Goal: Complete application form: Complete application form

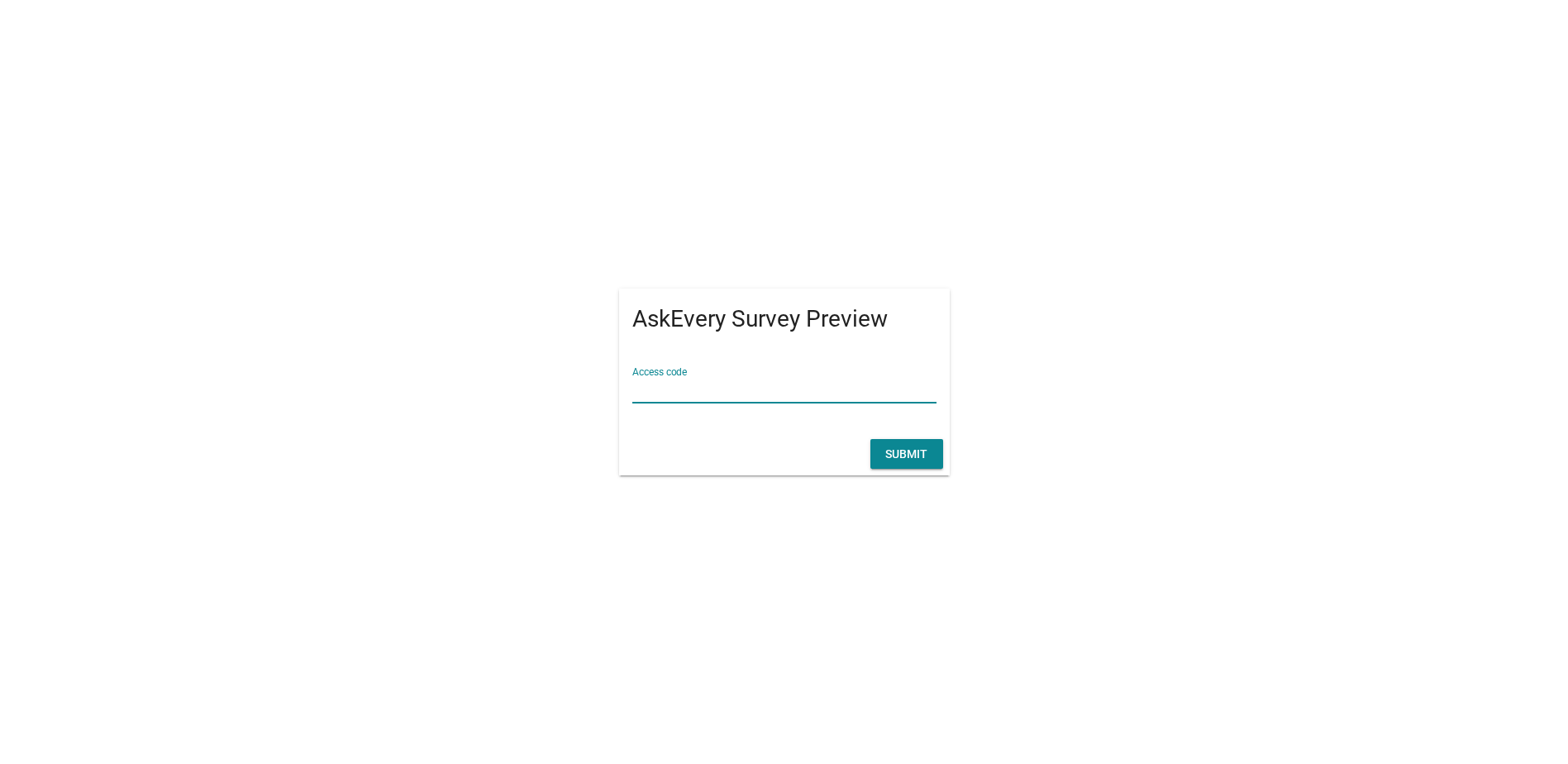
click at [817, 387] on input "Access code" at bounding box center [784, 389] width 304 height 26
type input "ก"
type input "dew"
click at [906, 442] on button "Submit" at bounding box center [907, 454] width 73 height 30
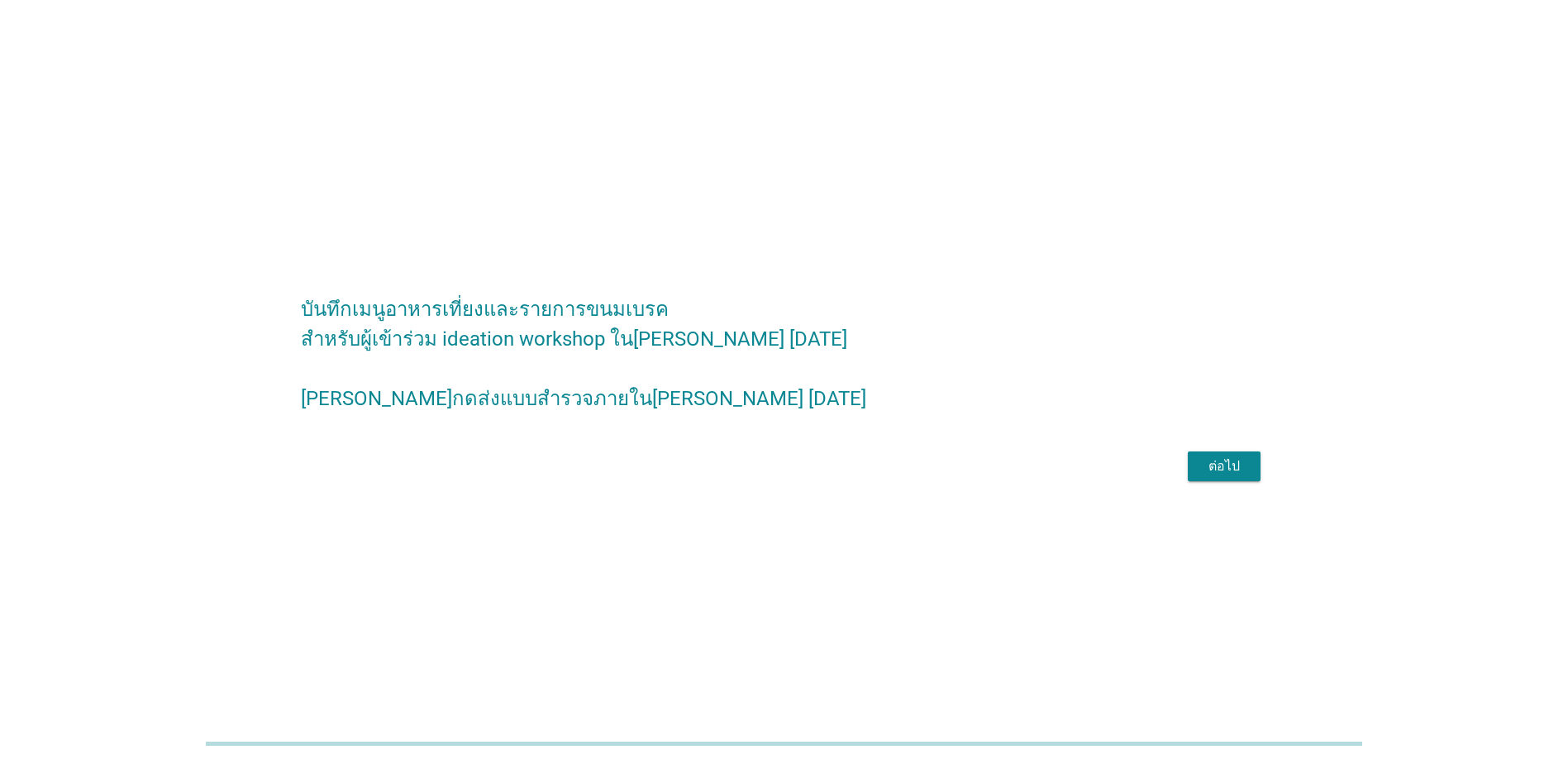
click at [1226, 471] on div "ต่อไป" at bounding box center [1224, 466] width 47 height 20
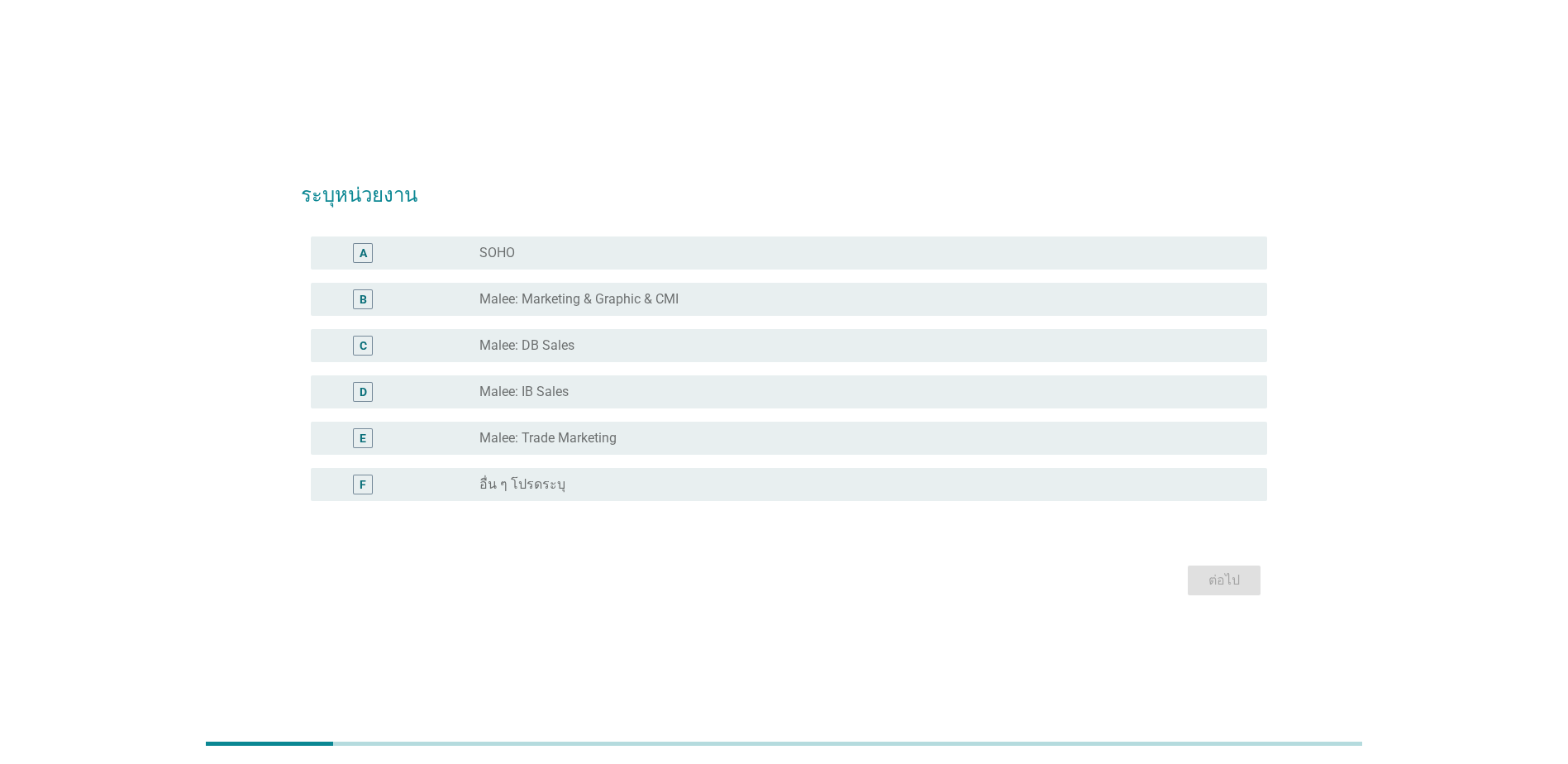
click at [537, 341] on label "Malee: DB Sales" at bounding box center [527, 346] width 95 height 17
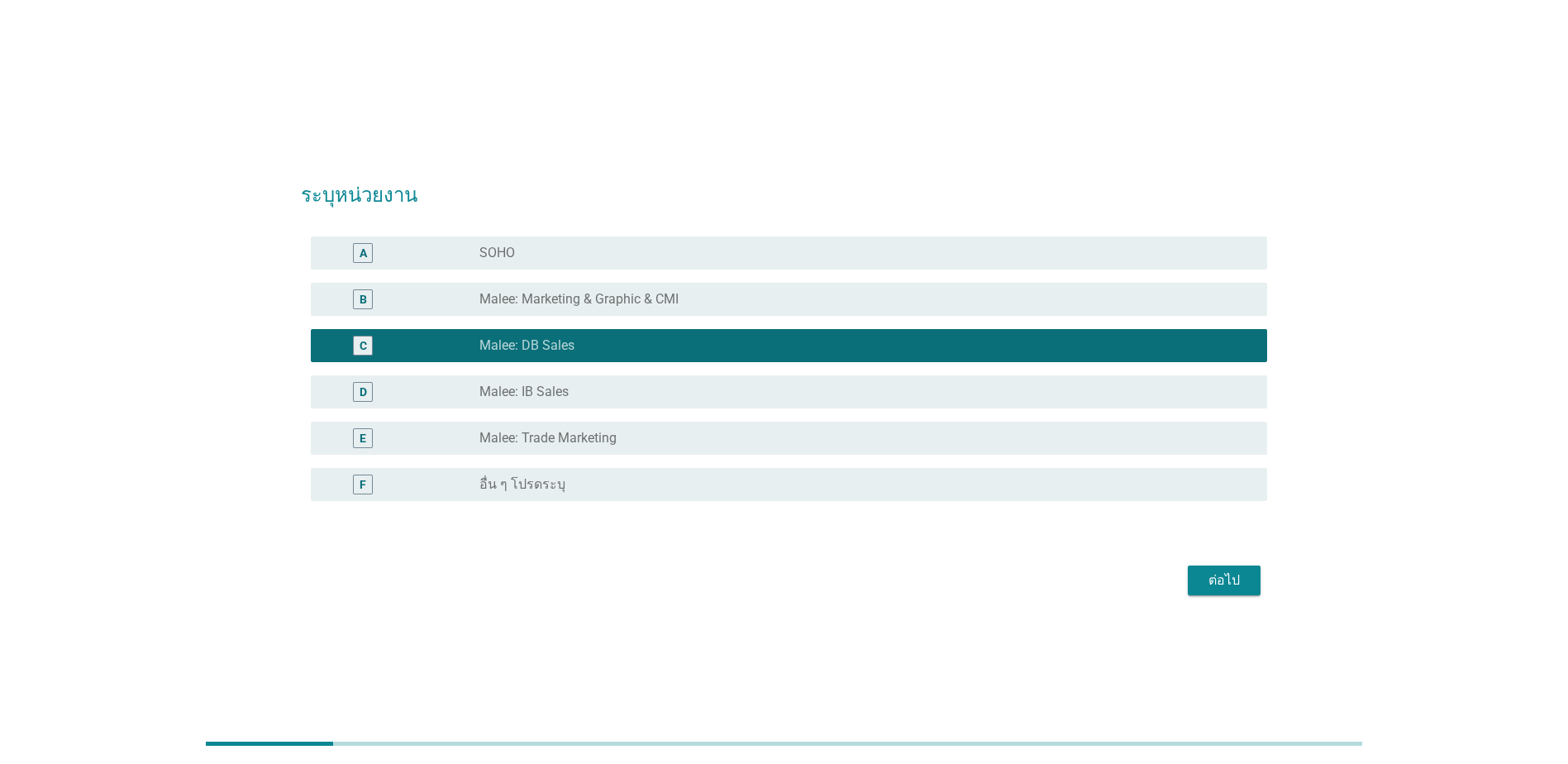
click at [481, 484] on label "อื่น ๆ โปรดระบุ" at bounding box center [522, 485] width 86 height 17
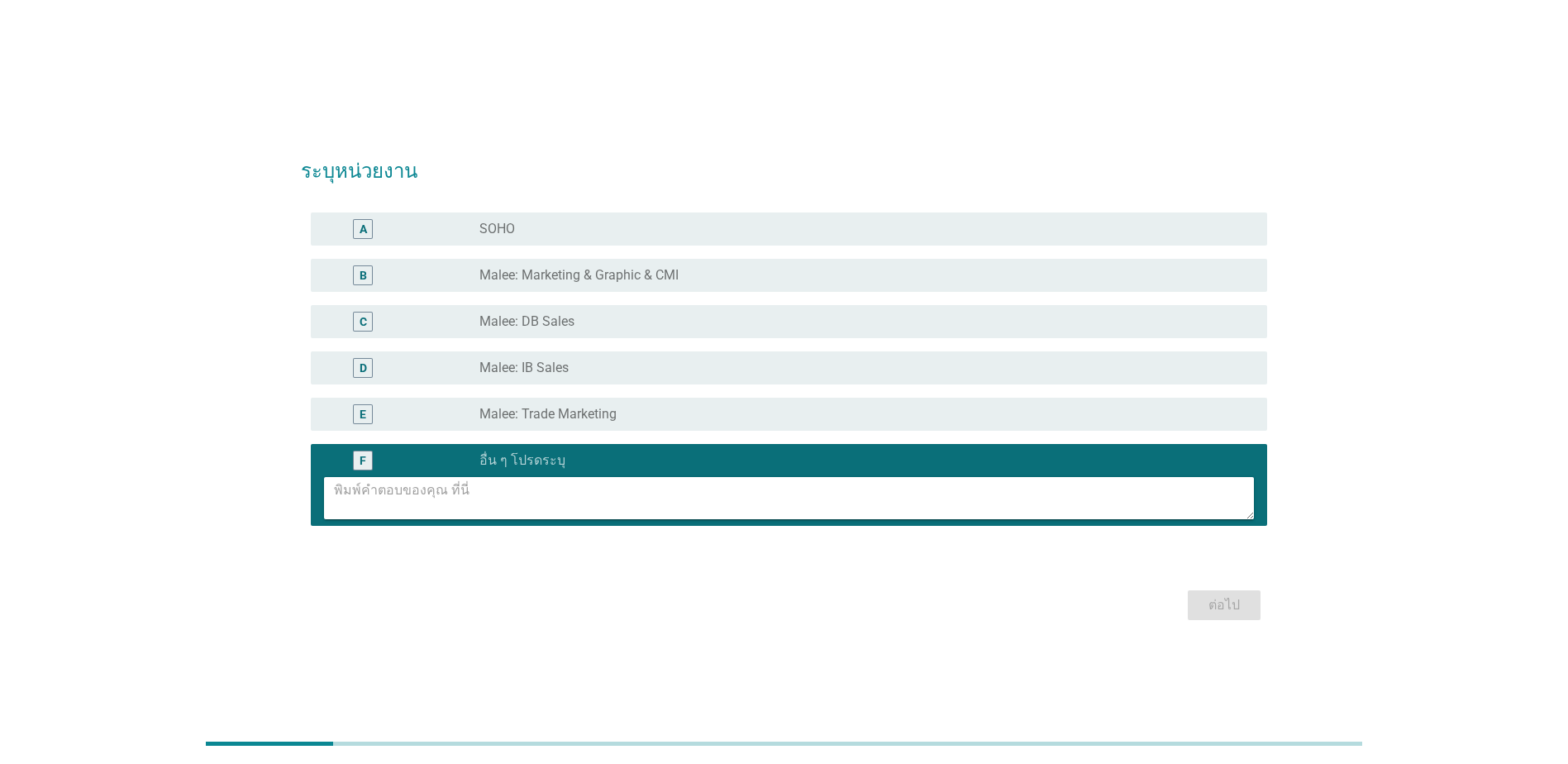
click at [480, 414] on label "Malee: Trade Marketing" at bounding box center [548, 415] width 137 height 17
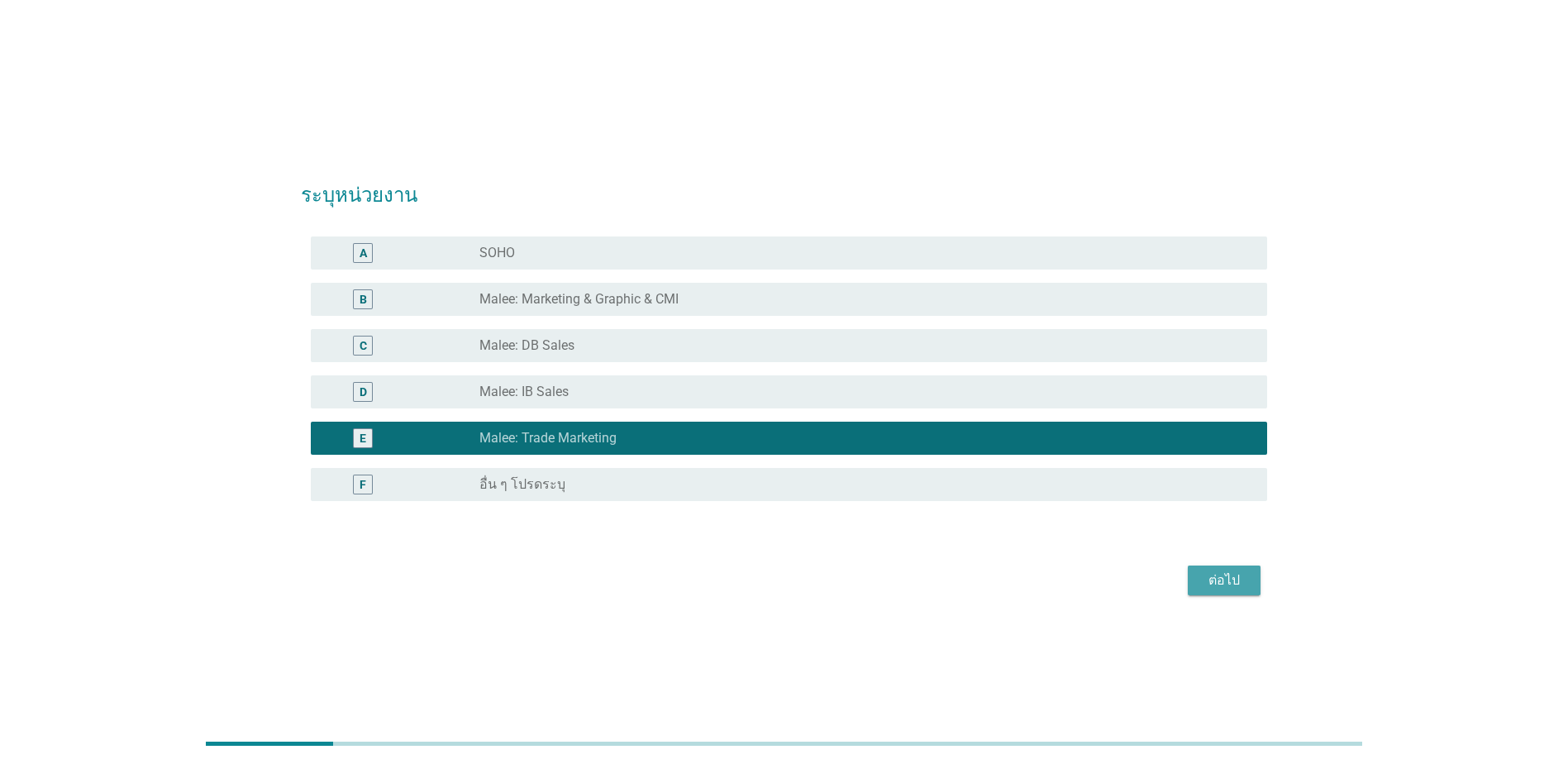
click at [1201, 577] on div "ต่อไป" at bounding box center [1224, 580] width 47 height 20
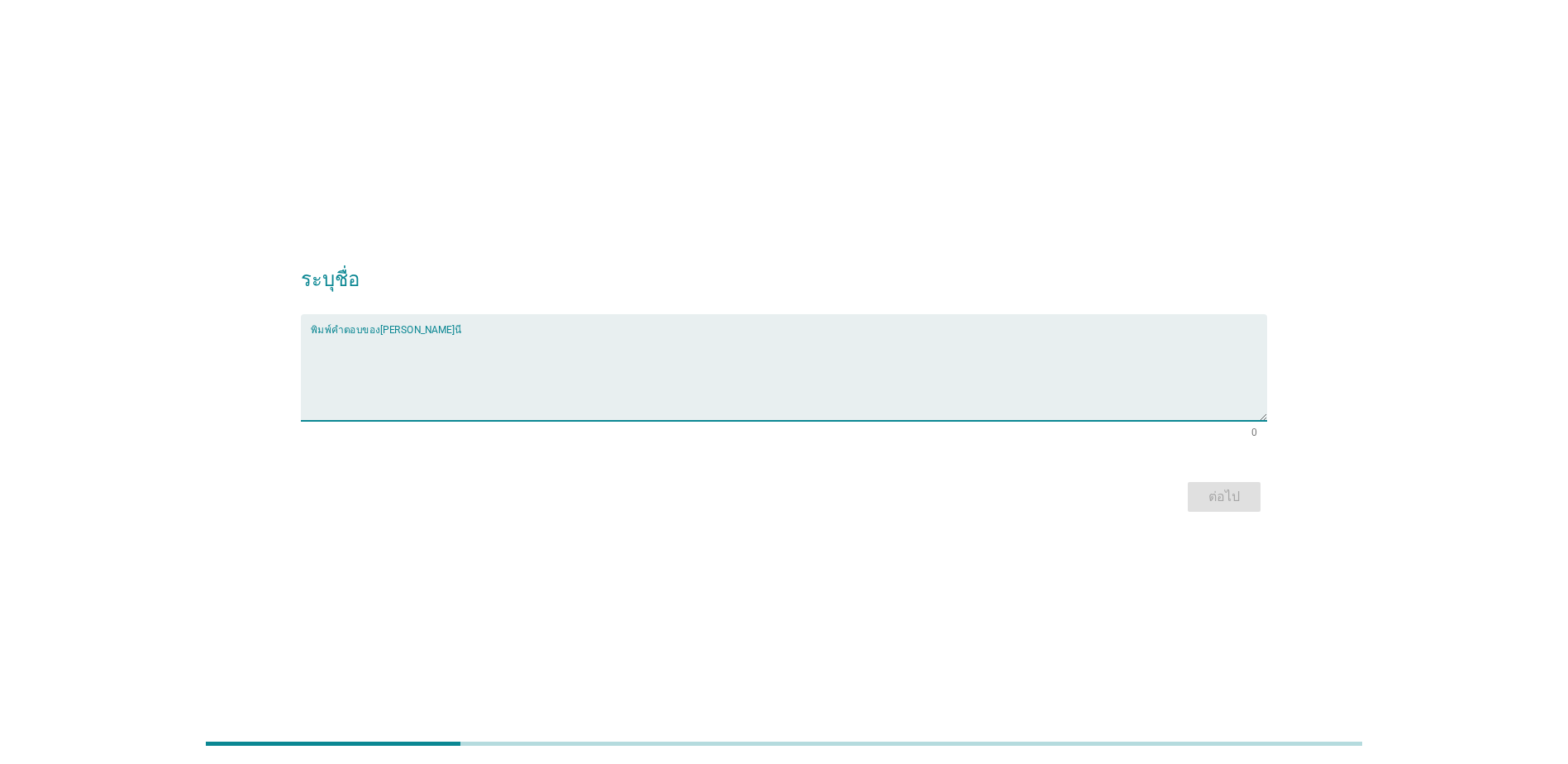
click at [430, 339] on textarea "พิมพ์คำตอบของคุณ ที่นี่" at bounding box center [789, 377] width 956 height 86
type textarea "dd"
click at [1242, 497] on div "ต่อไป" at bounding box center [1224, 496] width 47 height 20
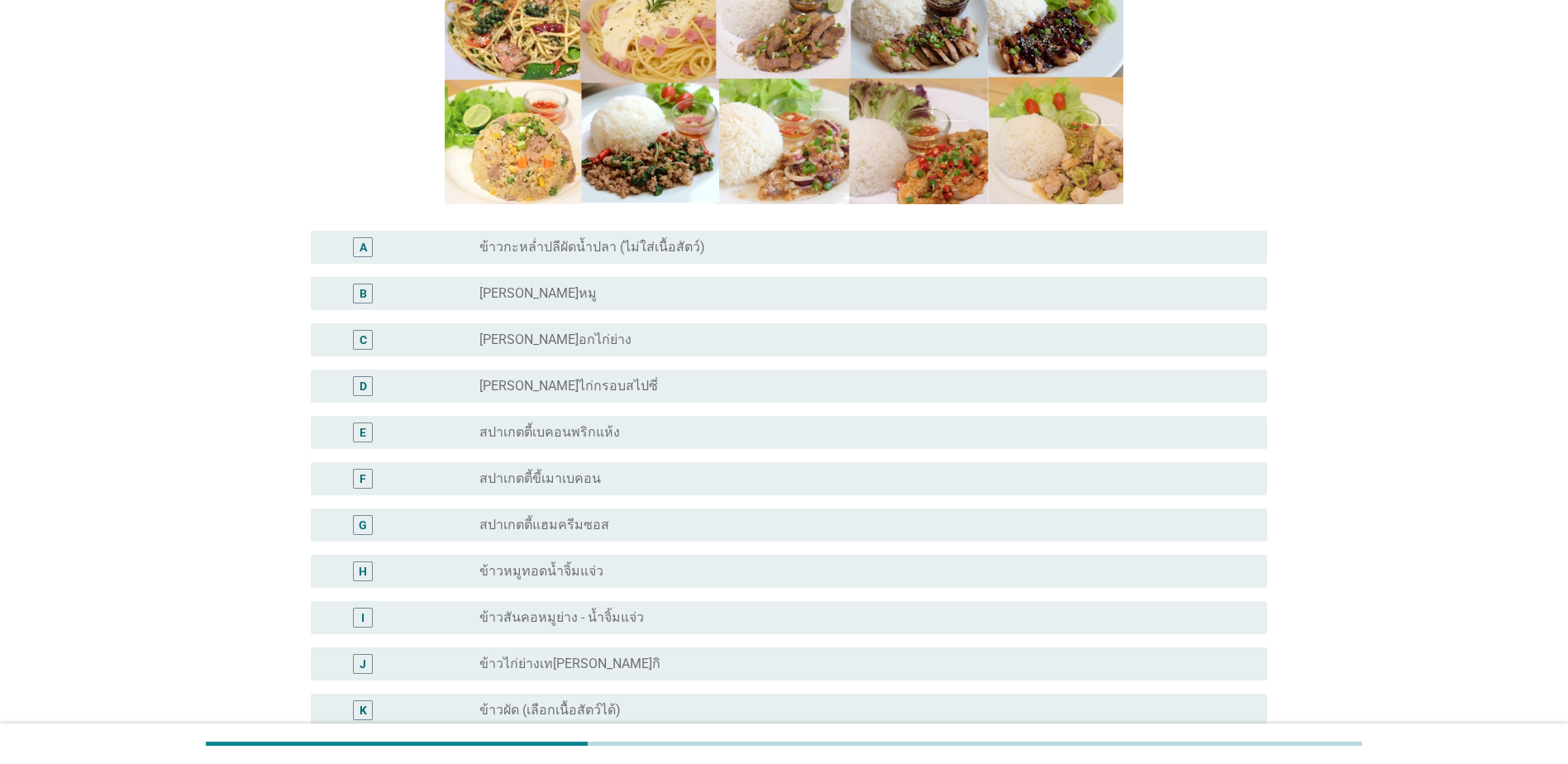
scroll to position [248, 0]
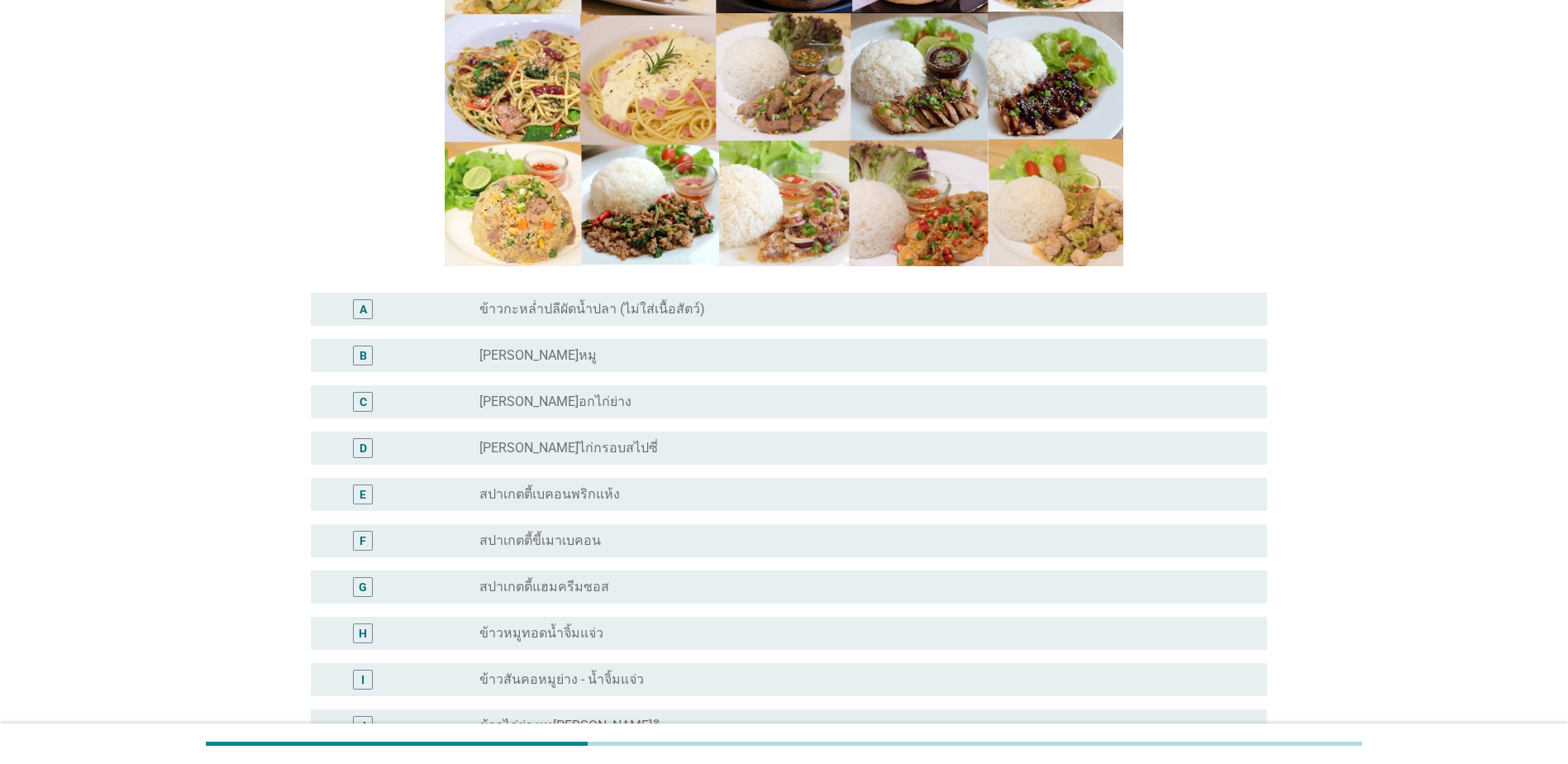
click at [644, 507] on div "E radio_button_unchecked สปาเกตตี้เบคอนพริกแห้ง" at bounding box center [789, 494] width 956 height 33
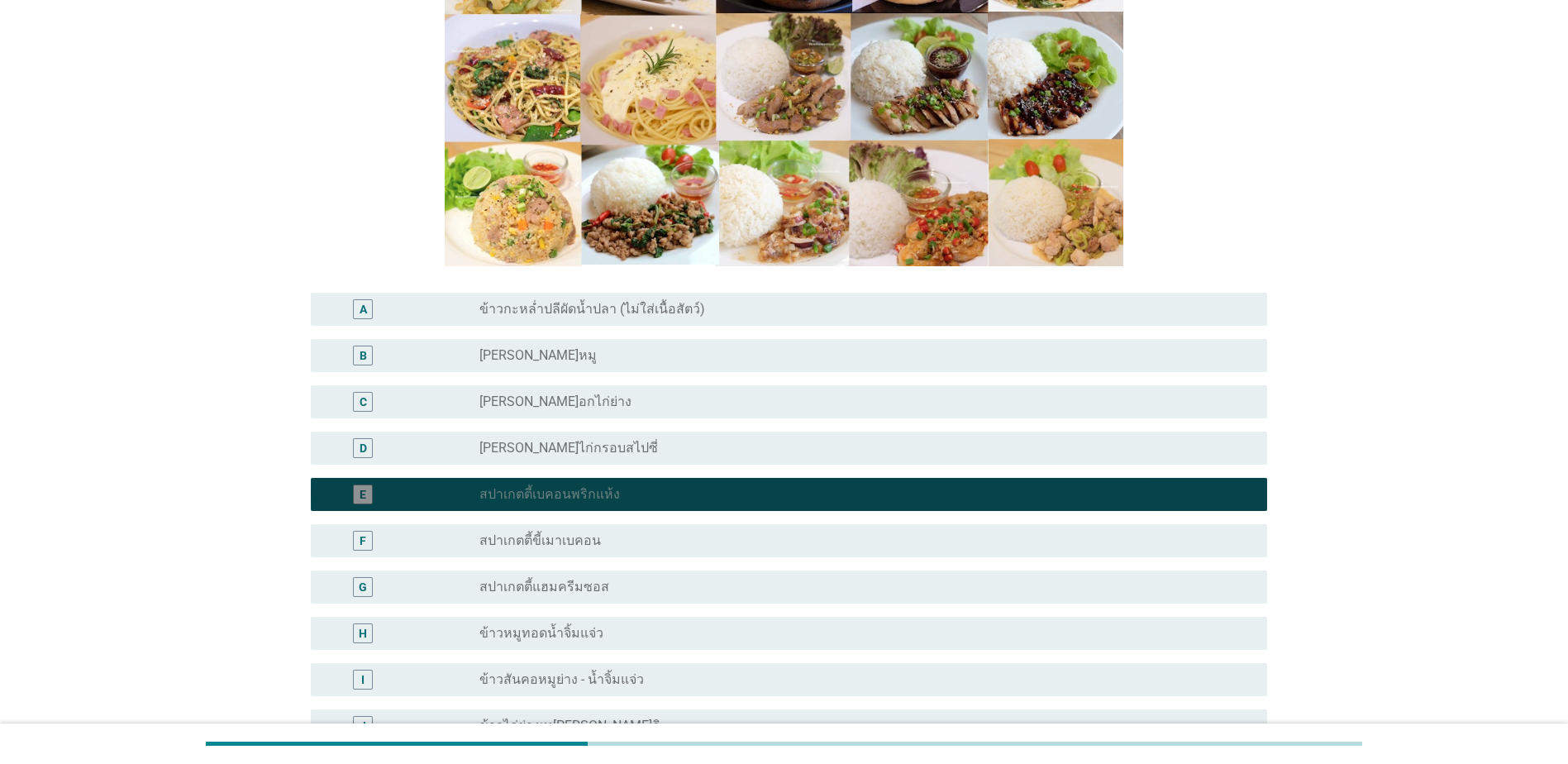
click at [644, 507] on div "E radio_button_checked สปาเกตตี้เบคอนพริกแห้ง" at bounding box center [789, 494] width 956 height 33
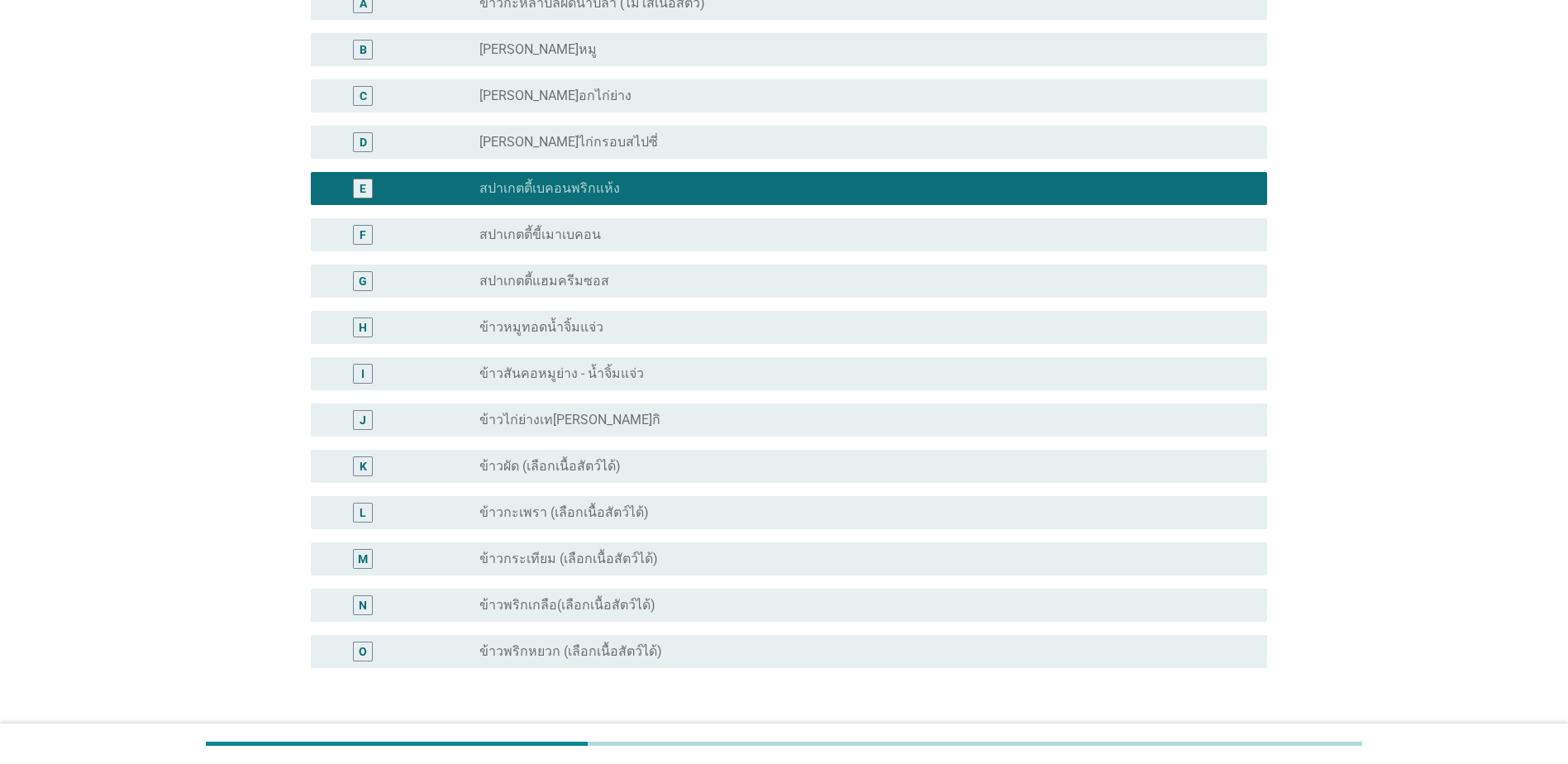
scroll to position [672, 0]
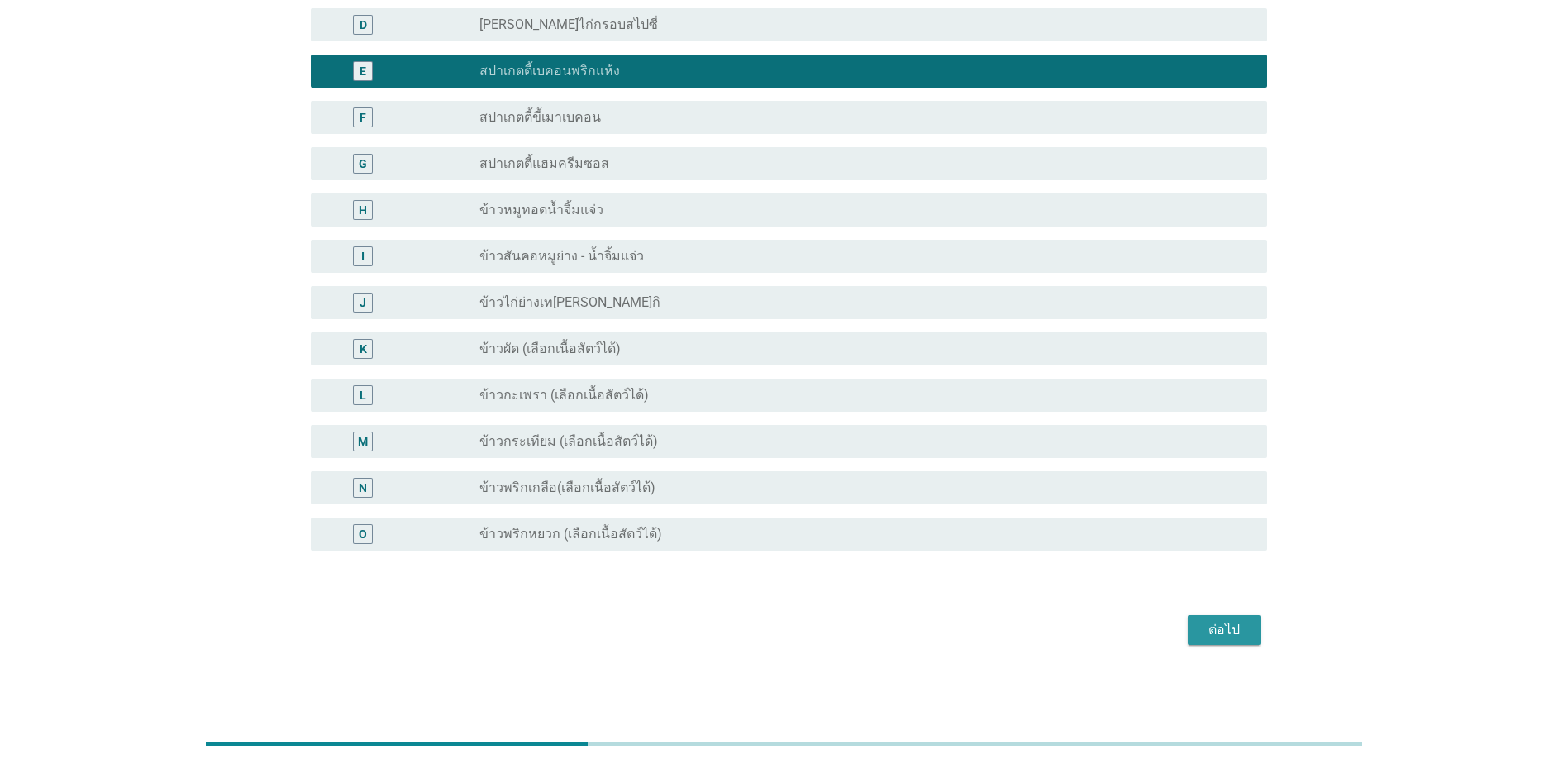
click at [1232, 634] on div "ต่อไป" at bounding box center [1224, 629] width 47 height 20
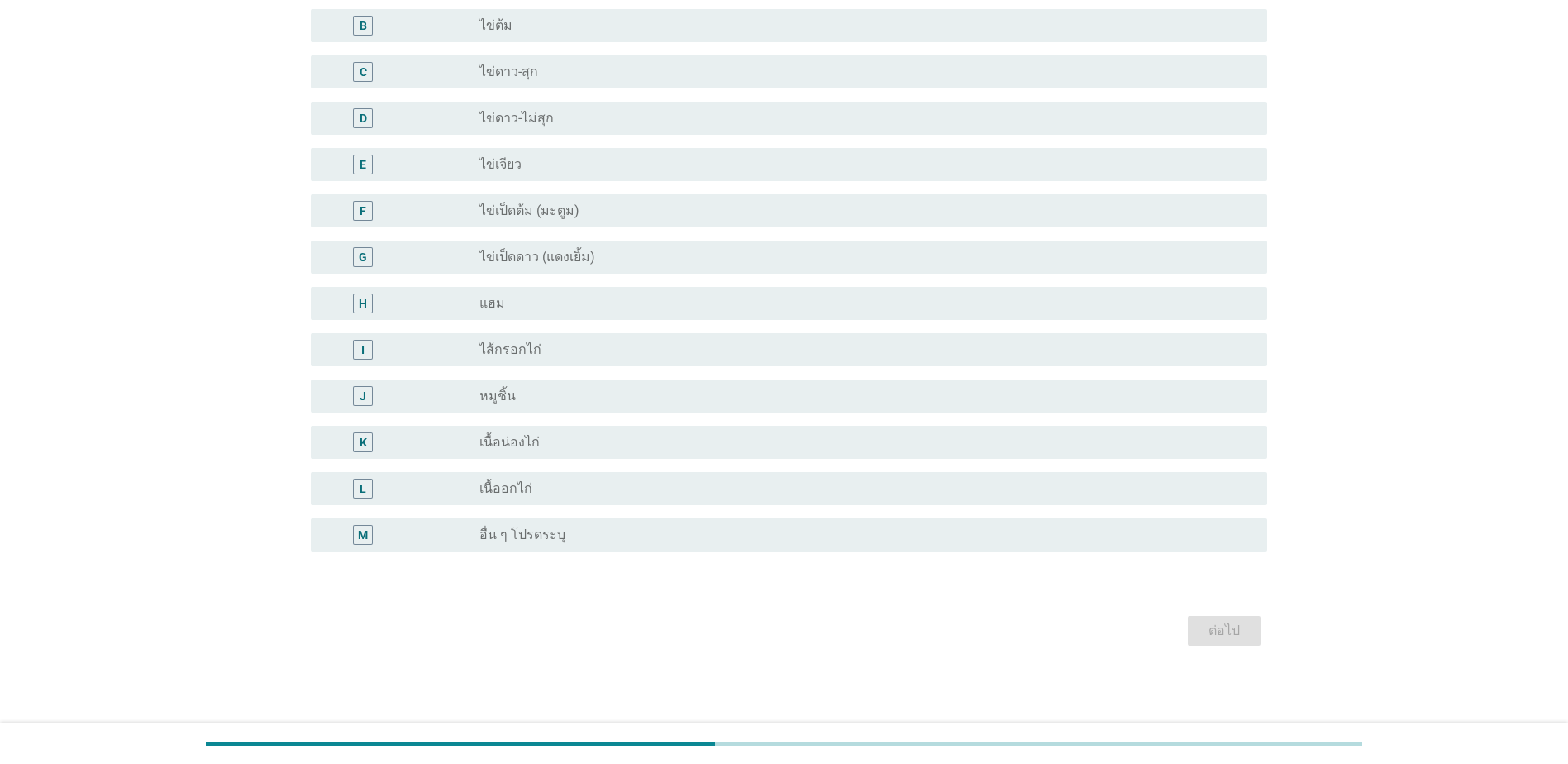
scroll to position [0, 0]
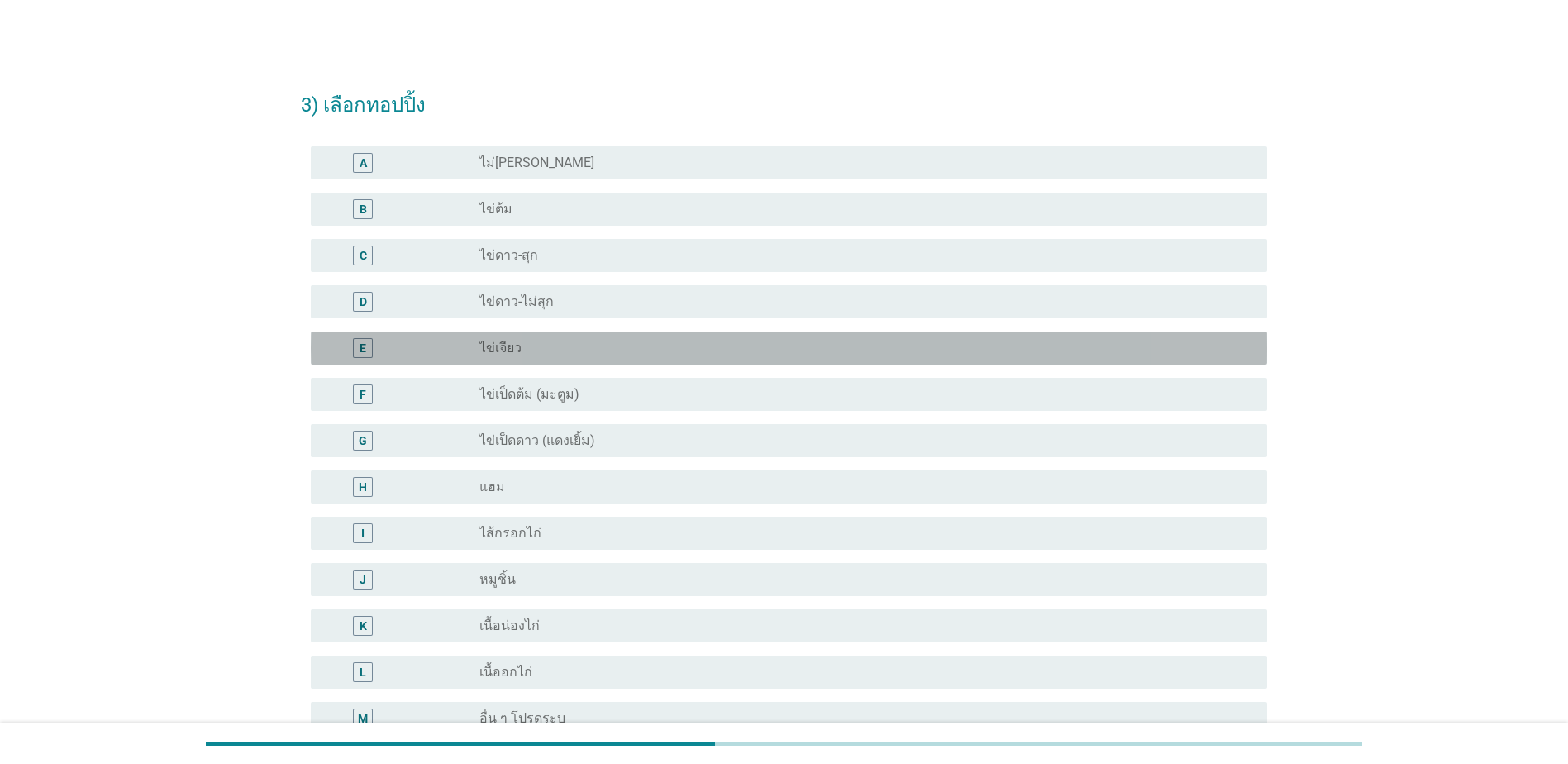
click at [650, 349] on div "radio_button_unchecked ไข่เจียว" at bounding box center [860, 349] width 761 height 17
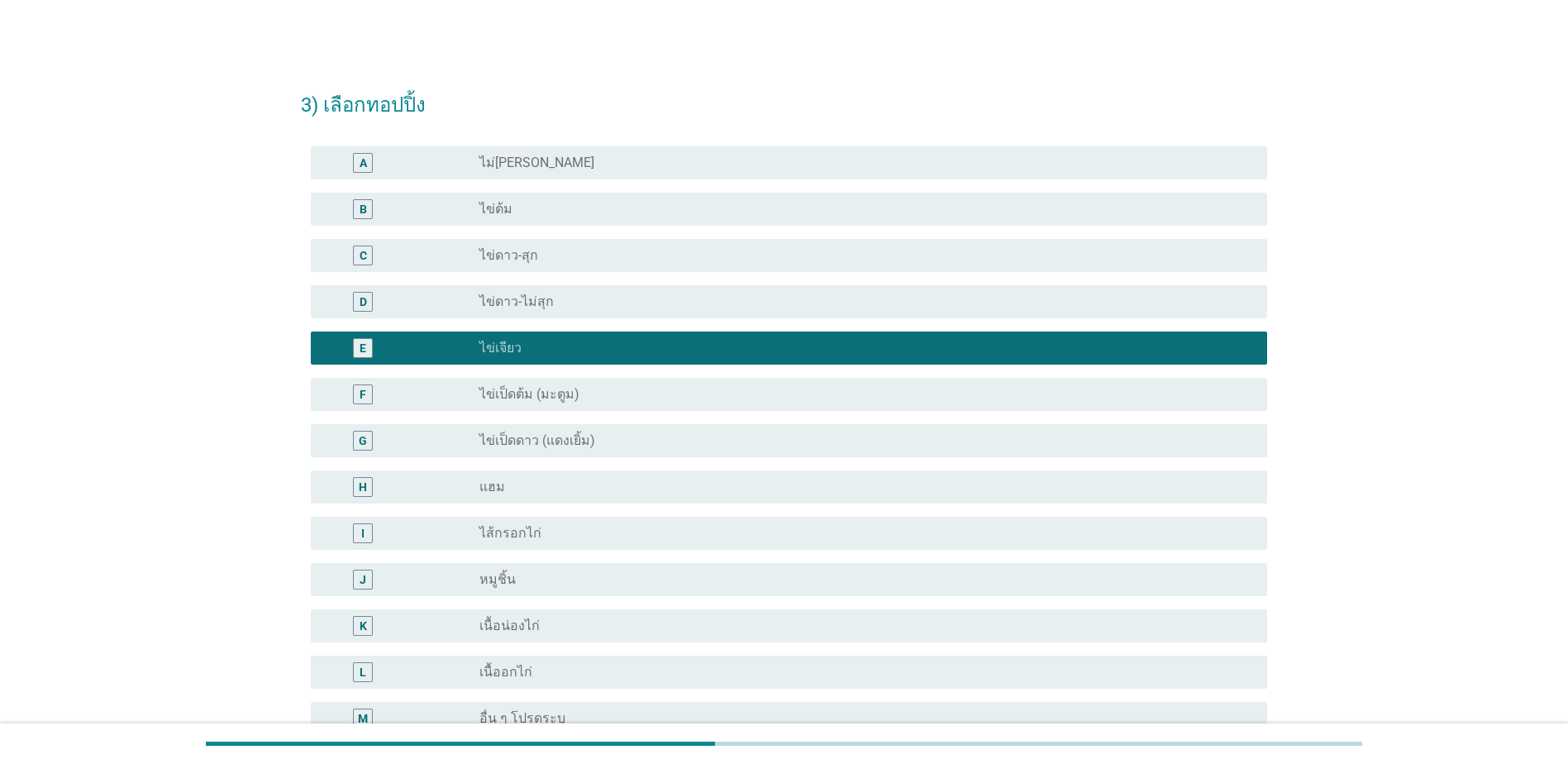
click at [737, 406] on div "F radio_button_unchecked ไข่เป็ดต้ม (มะตูม)" at bounding box center [789, 394] width 956 height 33
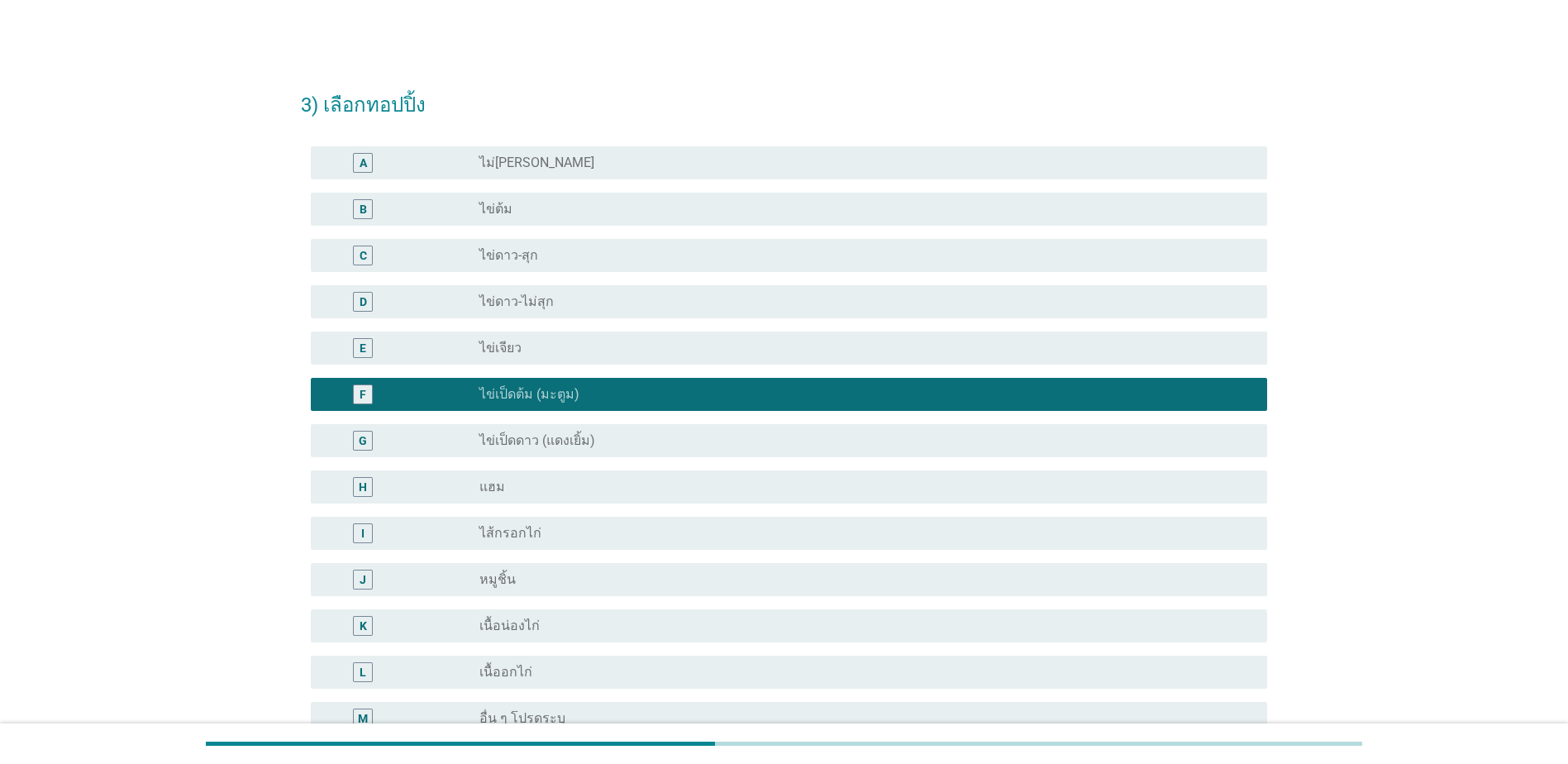
click at [735, 435] on div "radio_button_unchecked ไข่เป็ดดาว (แดงเยิ้ม)" at bounding box center [860, 441] width 761 height 17
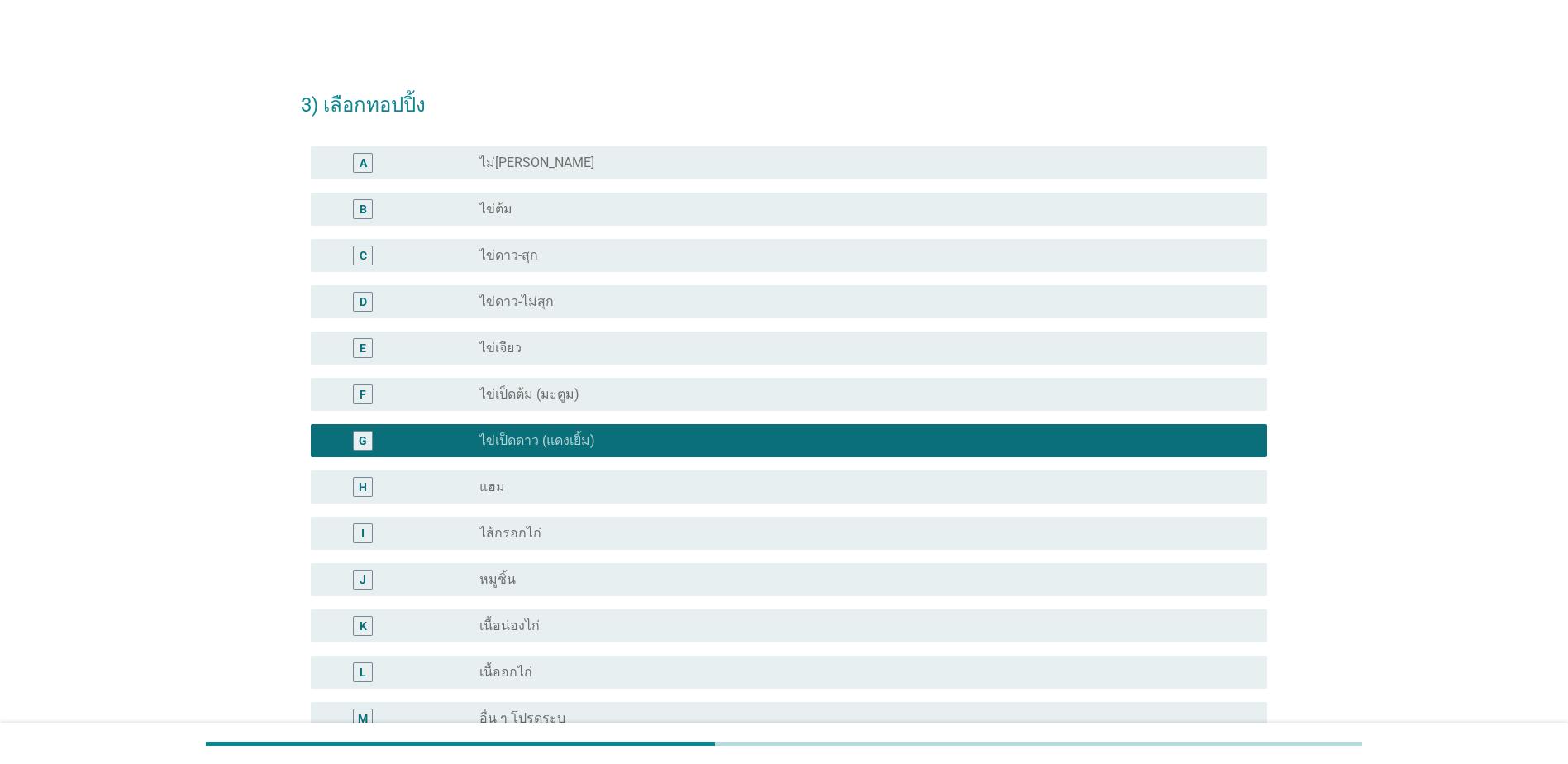
click at [618, 171] on div "radio_button_unchecked ไม่[PERSON_NAME]" at bounding box center [867, 162] width 775 height 20
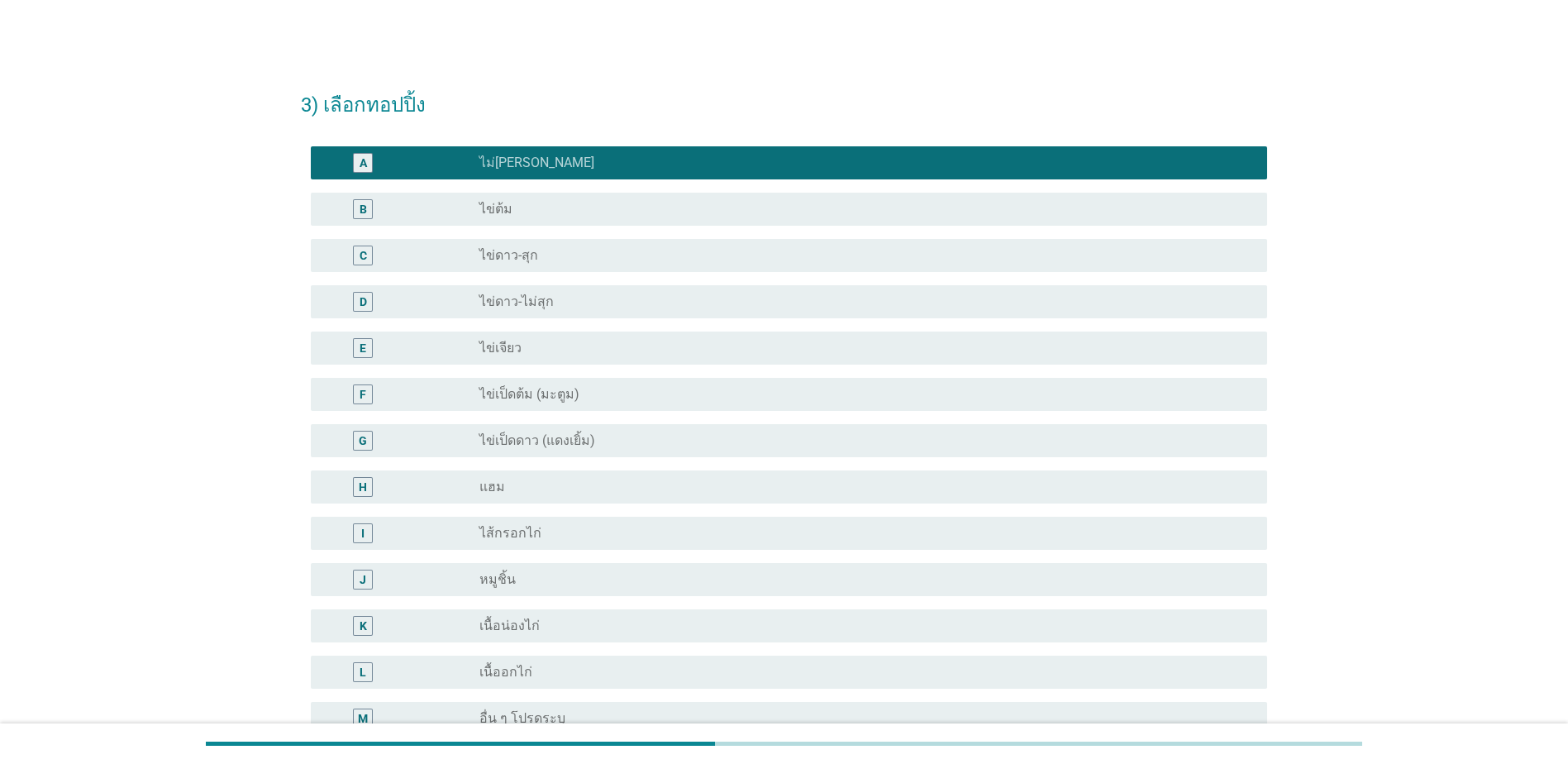
click at [649, 459] on div "G radio_button_unchecked ไข่เป็ดดาว (แดงเยิ้ม)" at bounding box center [784, 440] width 966 height 47
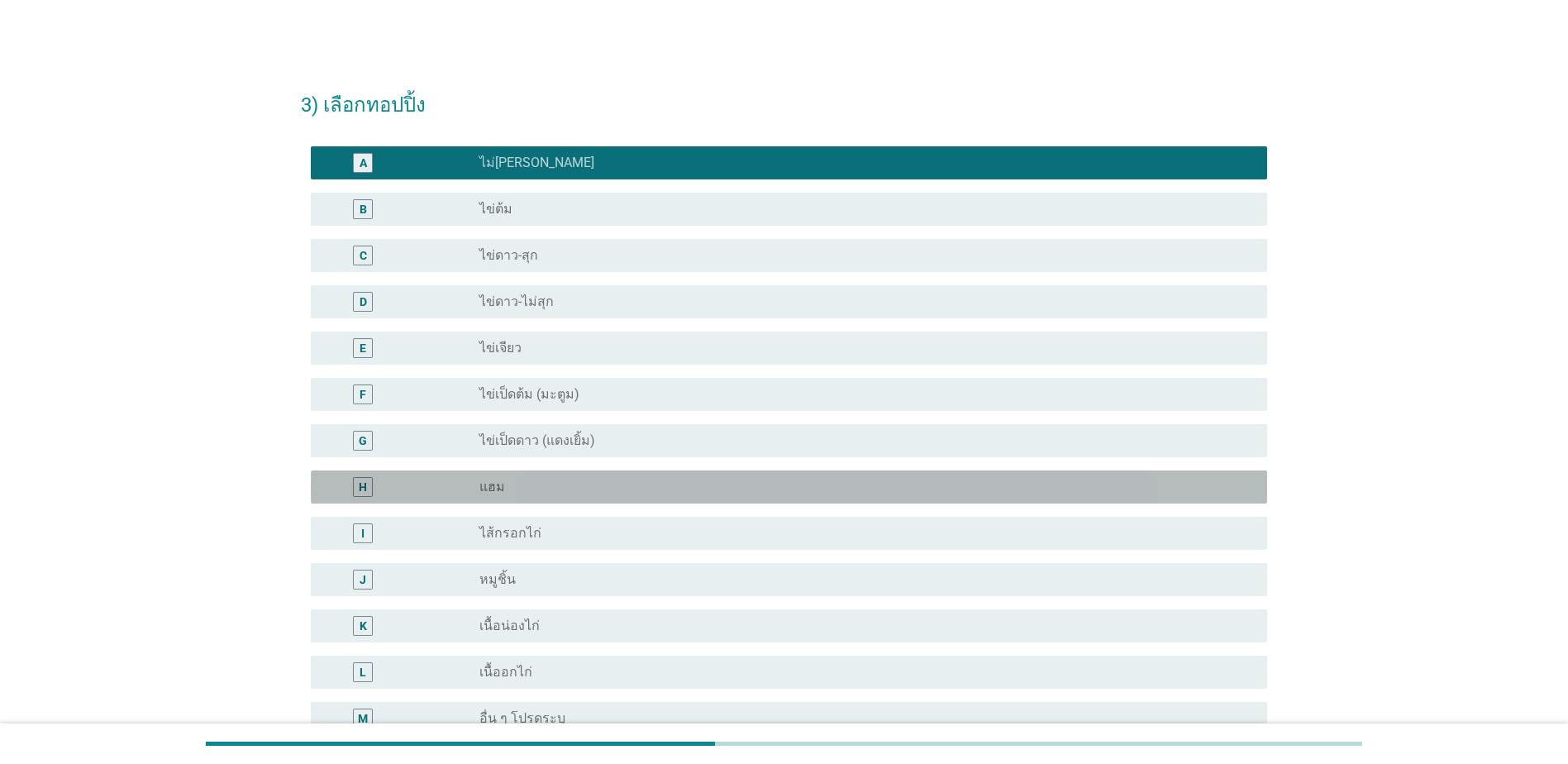
click at [653, 486] on div "radio_button_unchecked แฮม" at bounding box center [860, 488] width 761 height 17
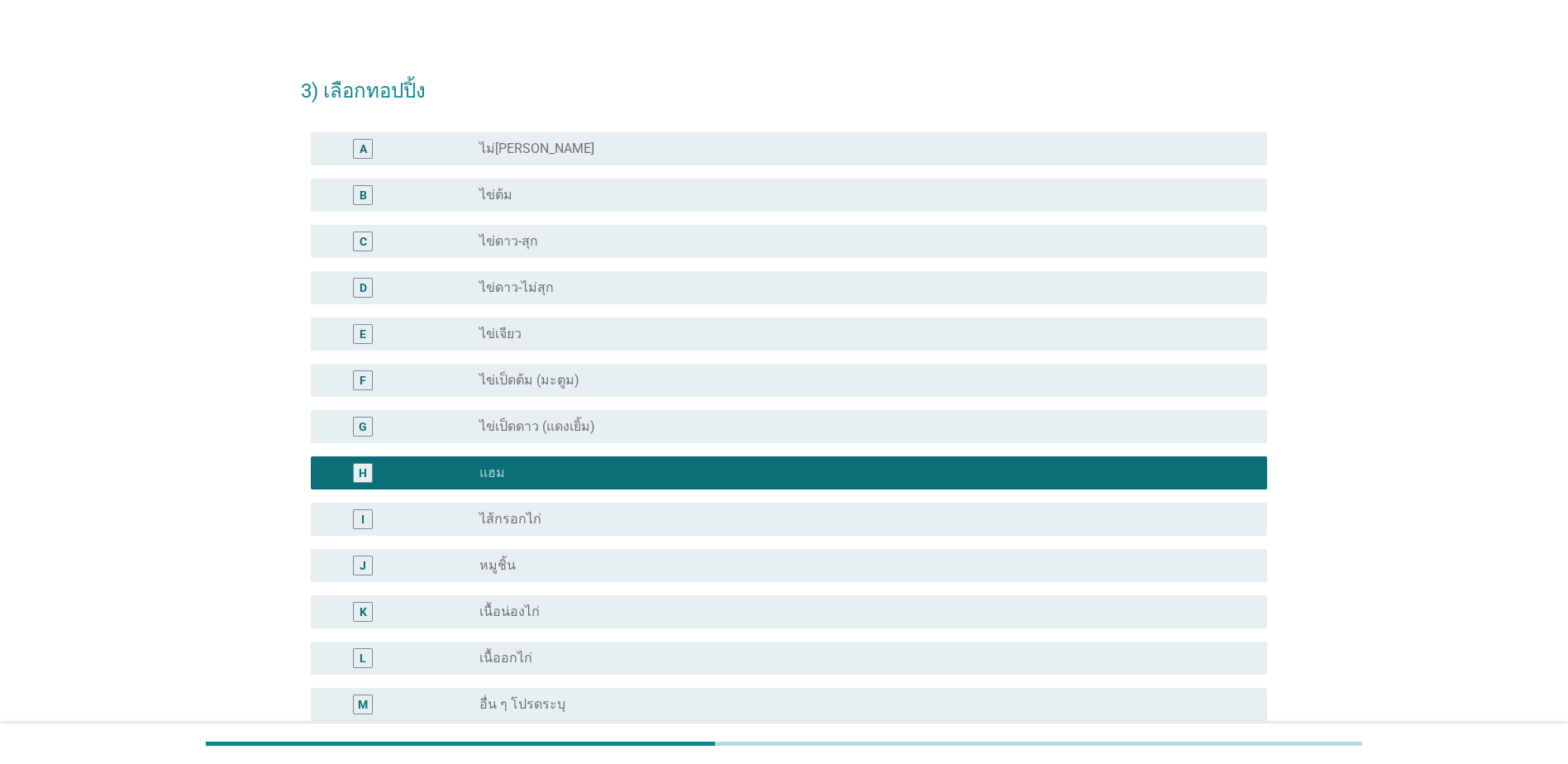
scroll to position [183, 0]
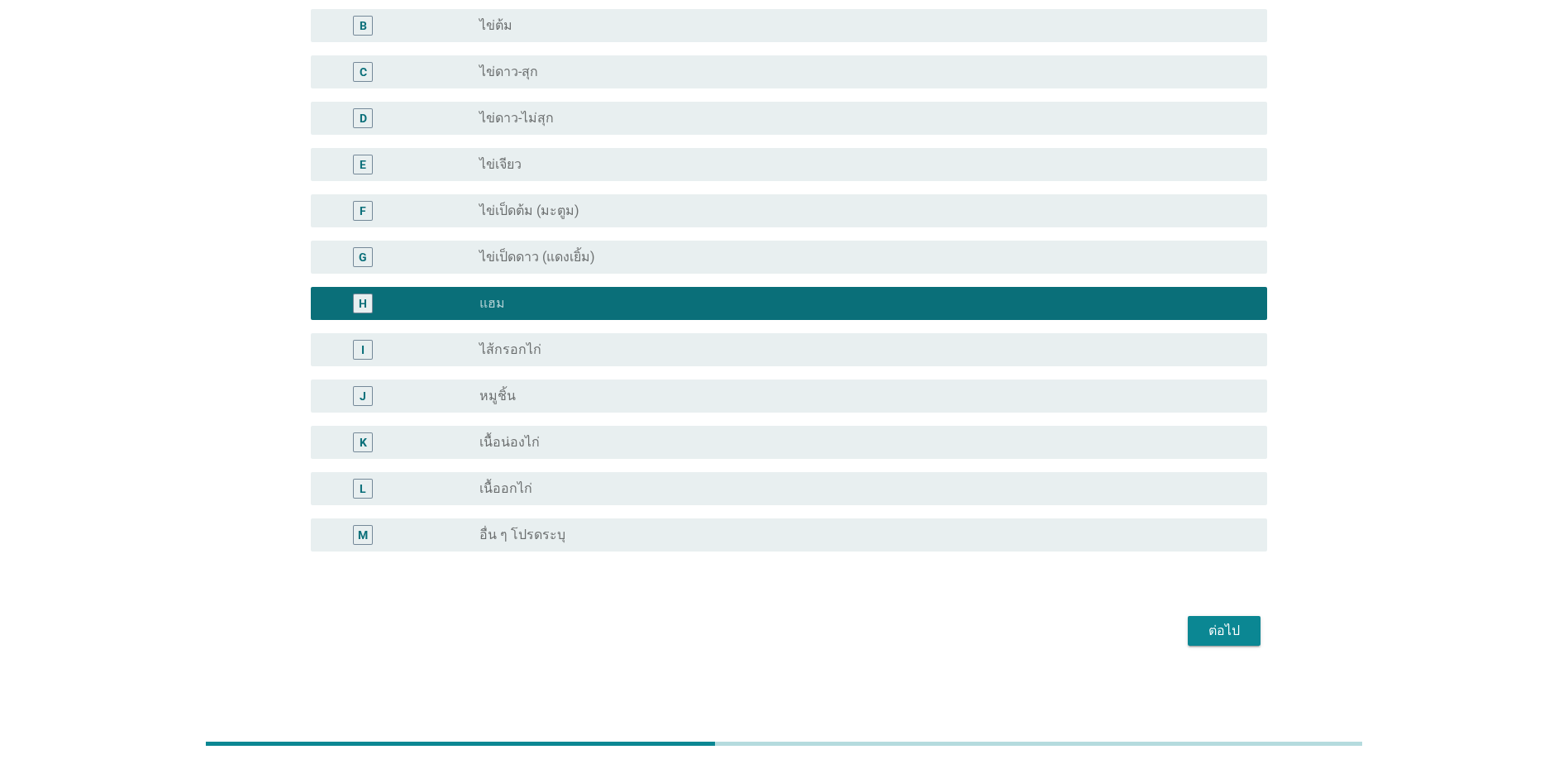
click at [1219, 623] on div "ต่อไป" at bounding box center [1224, 630] width 47 height 20
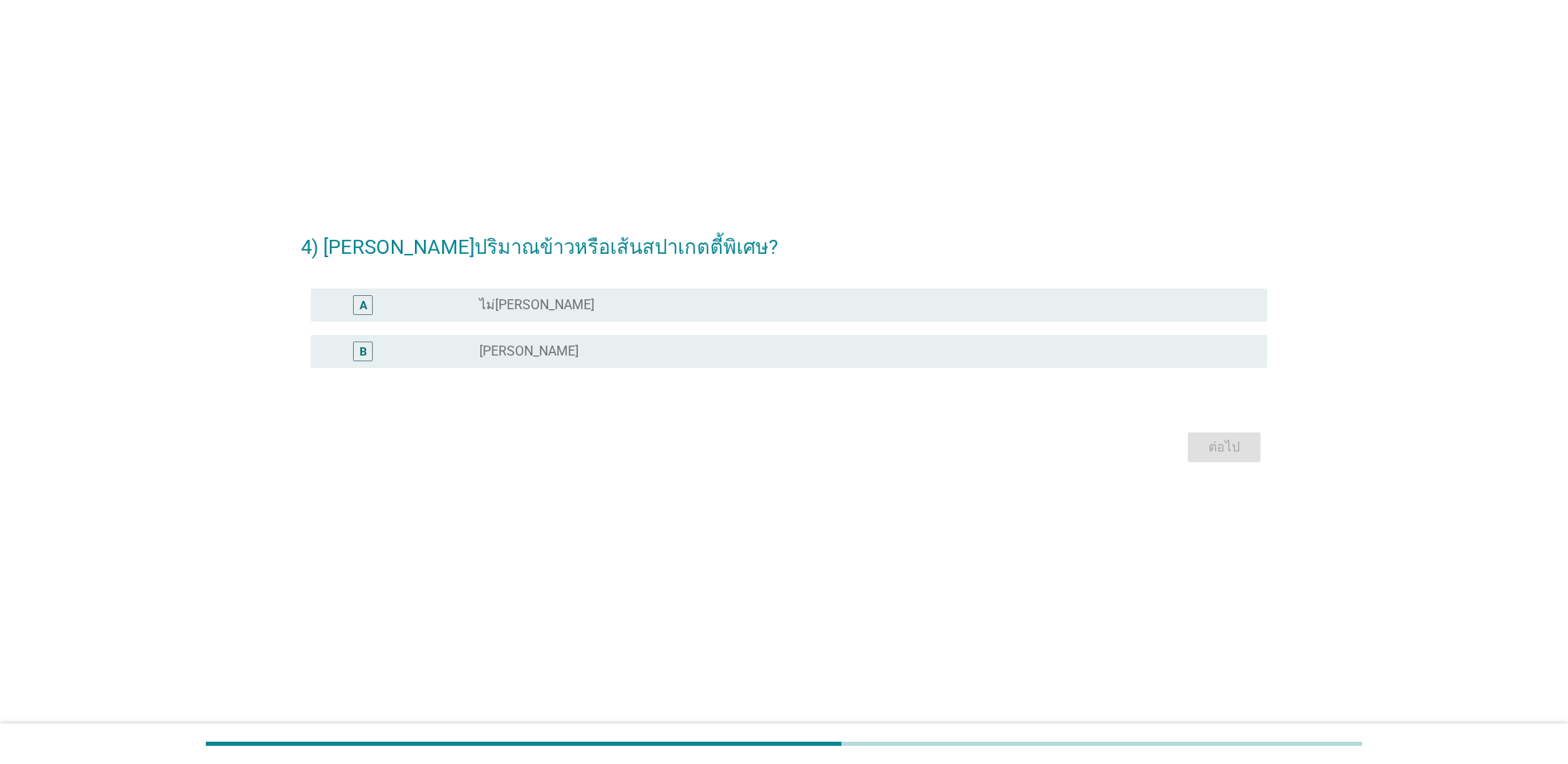
scroll to position [0, 0]
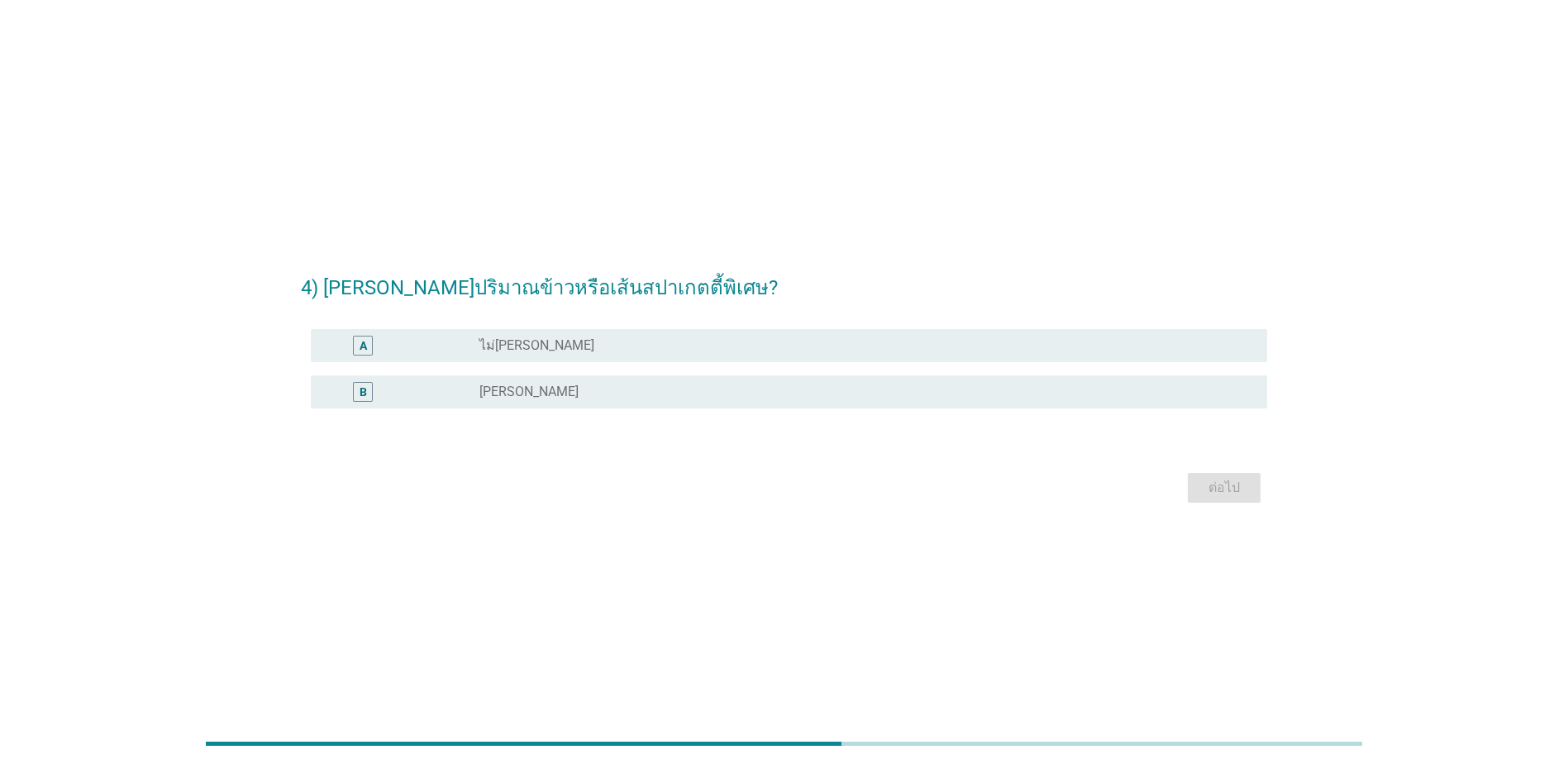
click at [578, 353] on div "radio_button_unchecked ไม่[PERSON_NAME]" at bounding box center [867, 345] width 775 height 20
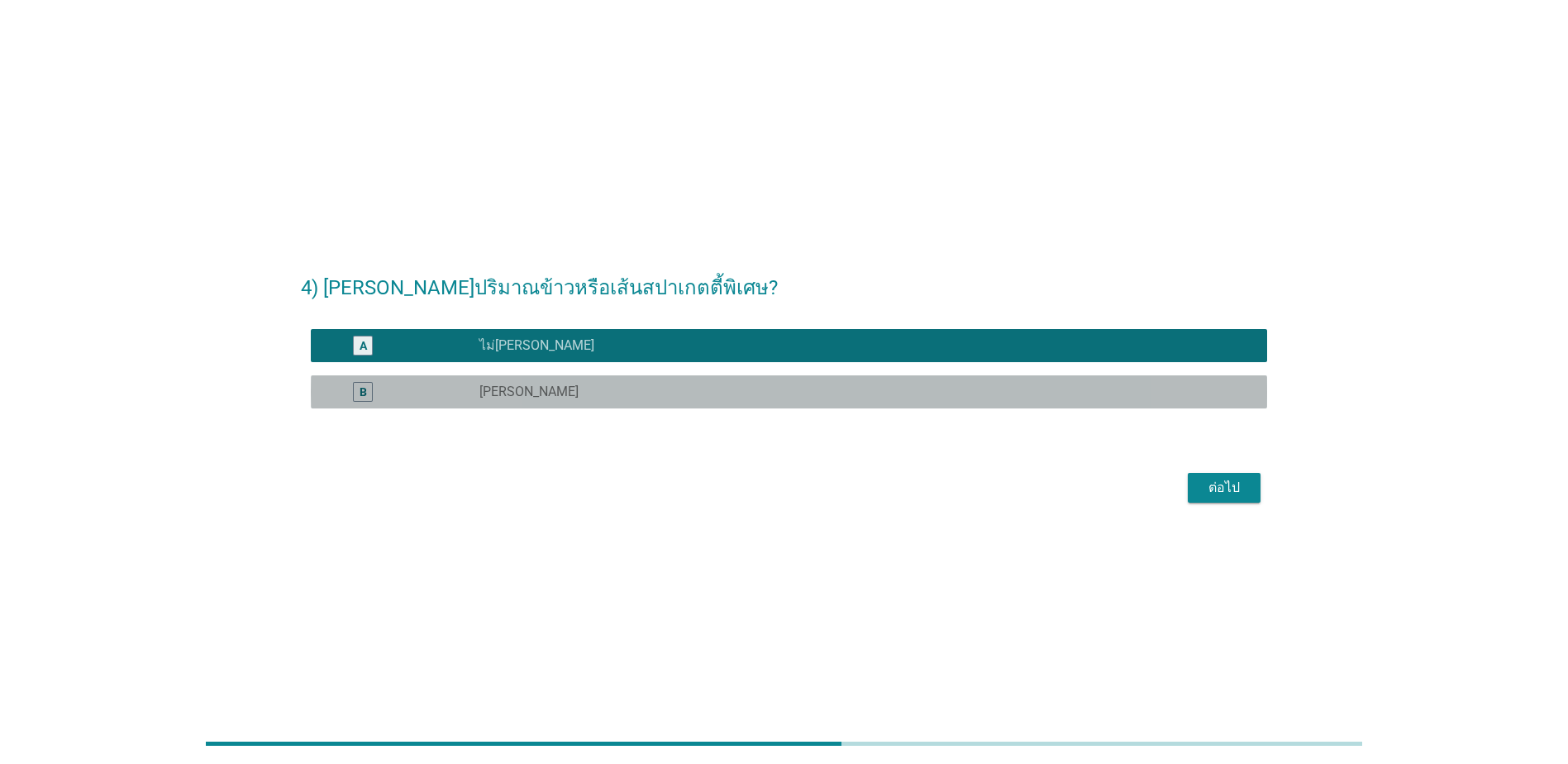
click at [959, 397] on div "radio_button_unchecked [PERSON_NAME]" at bounding box center [860, 392] width 761 height 17
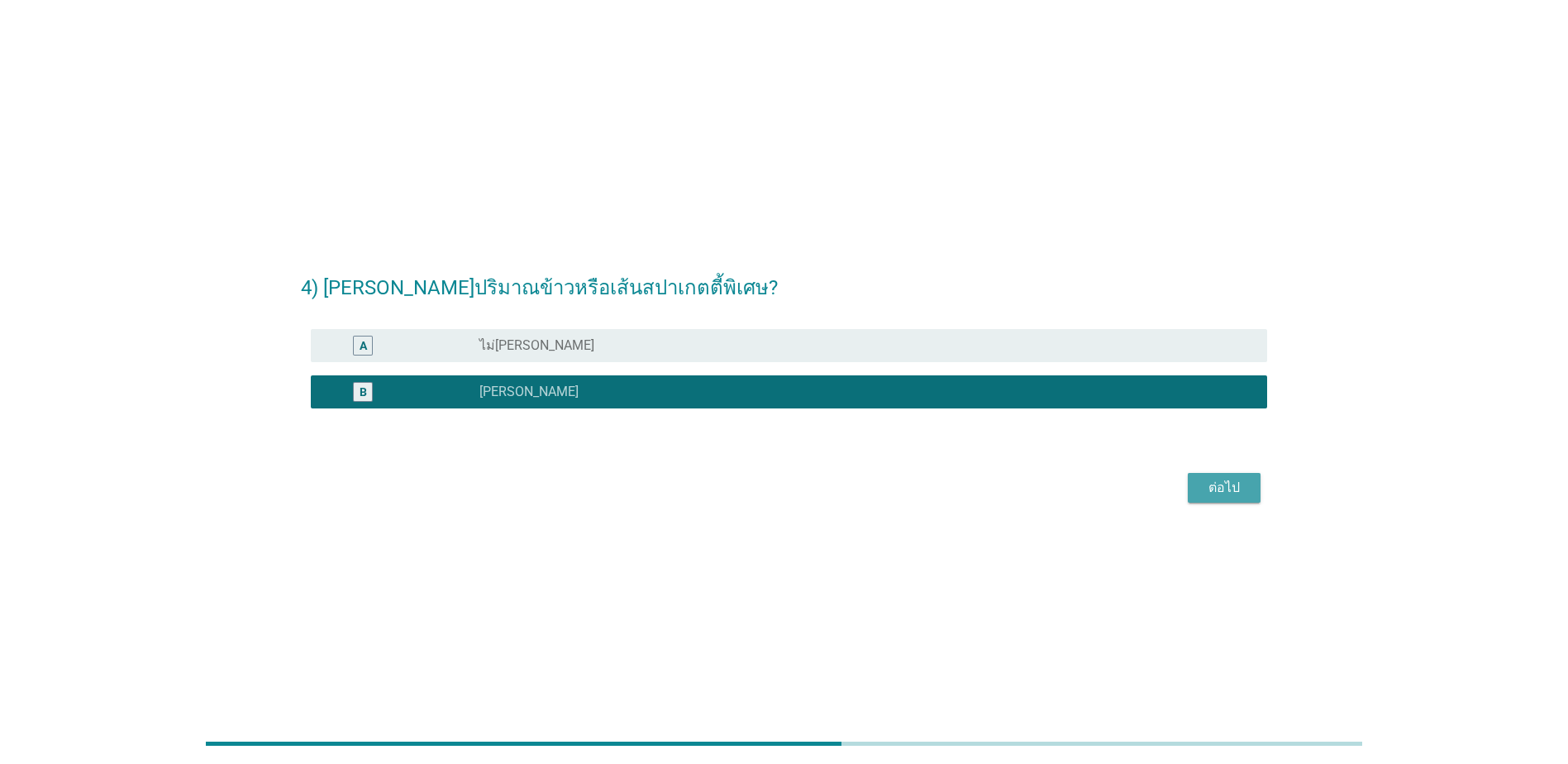
click at [1234, 494] on div "ต่อไป" at bounding box center [1224, 488] width 47 height 20
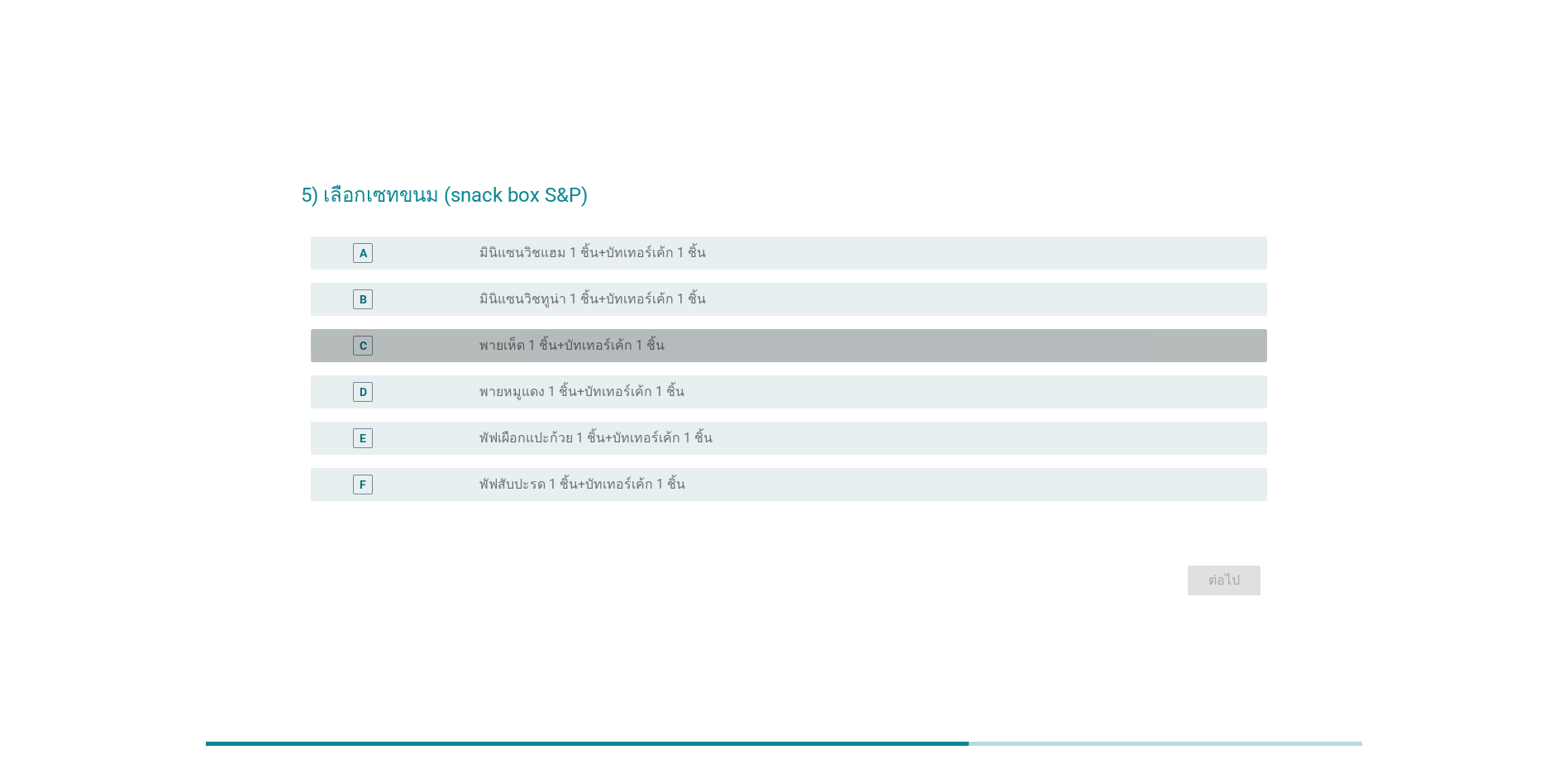
click at [740, 345] on div "radio_button_unchecked พายเห็ด 1 ชิ้น+บัทเทอร์เค้ก 1 ชิ้น" at bounding box center [860, 346] width 761 height 17
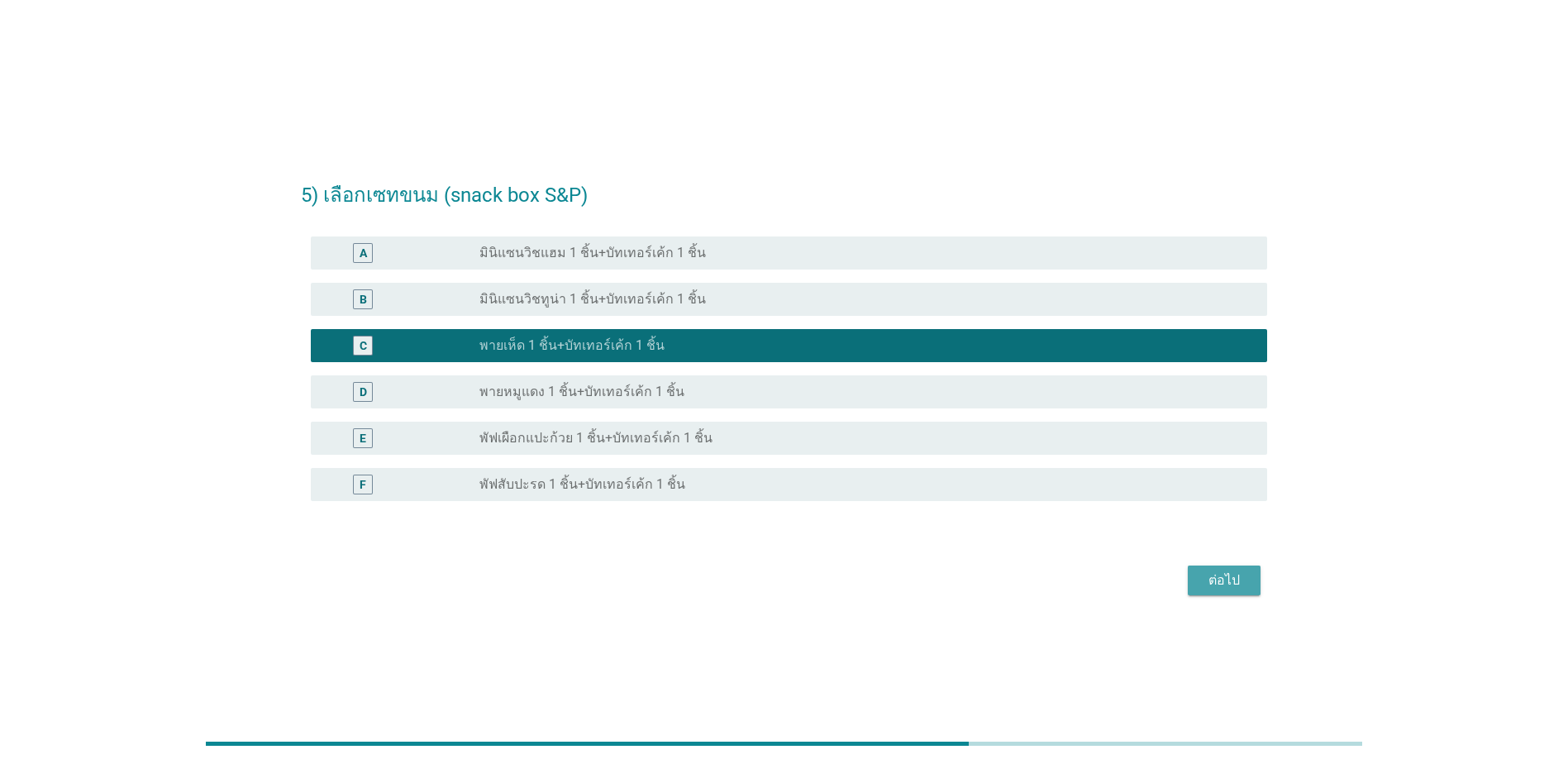
click at [1215, 586] on div "ต่อไป" at bounding box center [1224, 580] width 47 height 20
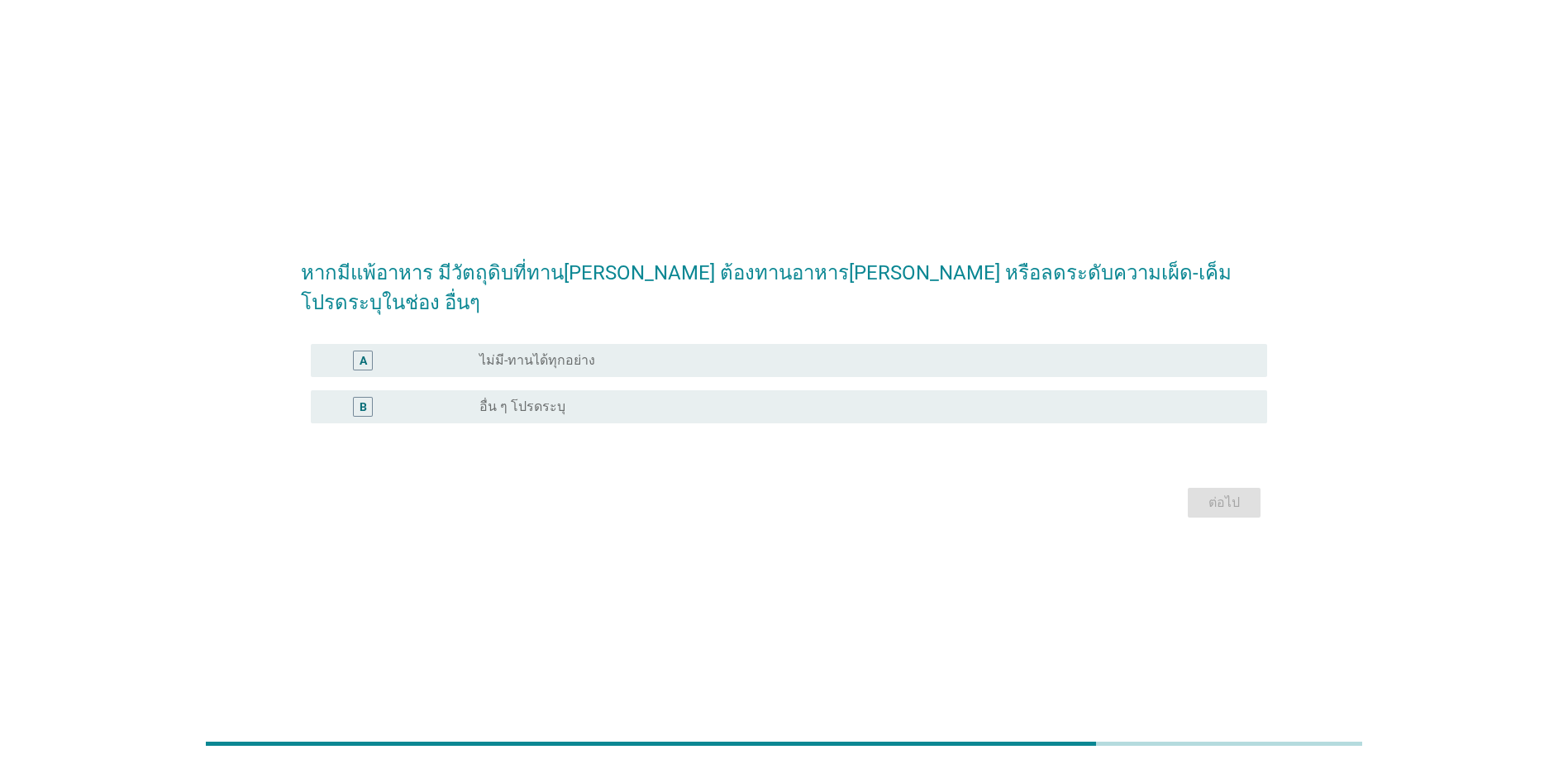
click at [664, 399] on div "radio_button_unchecked อื่น ๆ โปรดระบุ" at bounding box center [860, 407] width 761 height 17
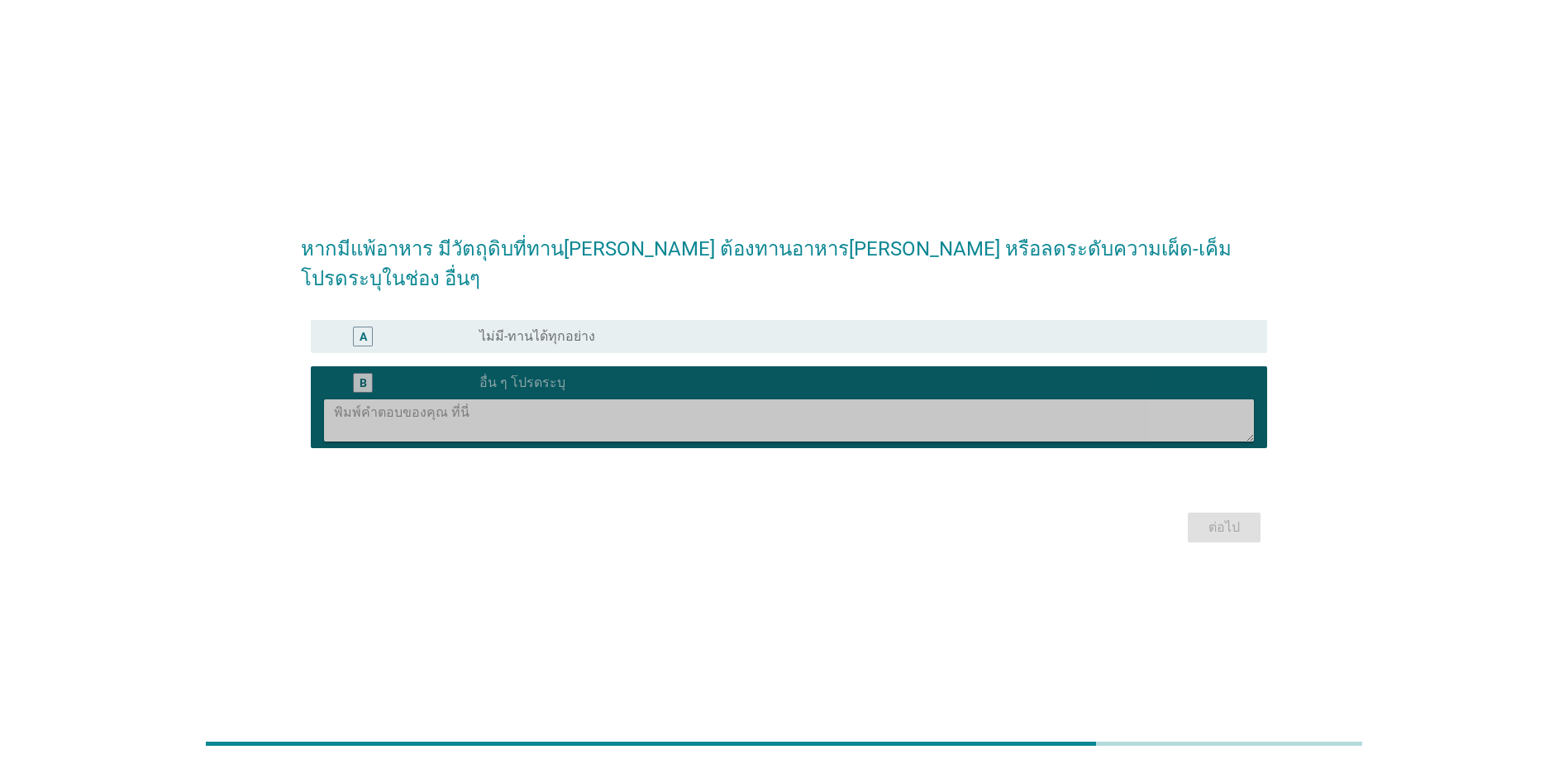
click at [694, 415] on textarea at bounding box center [793, 421] width 920 height 42
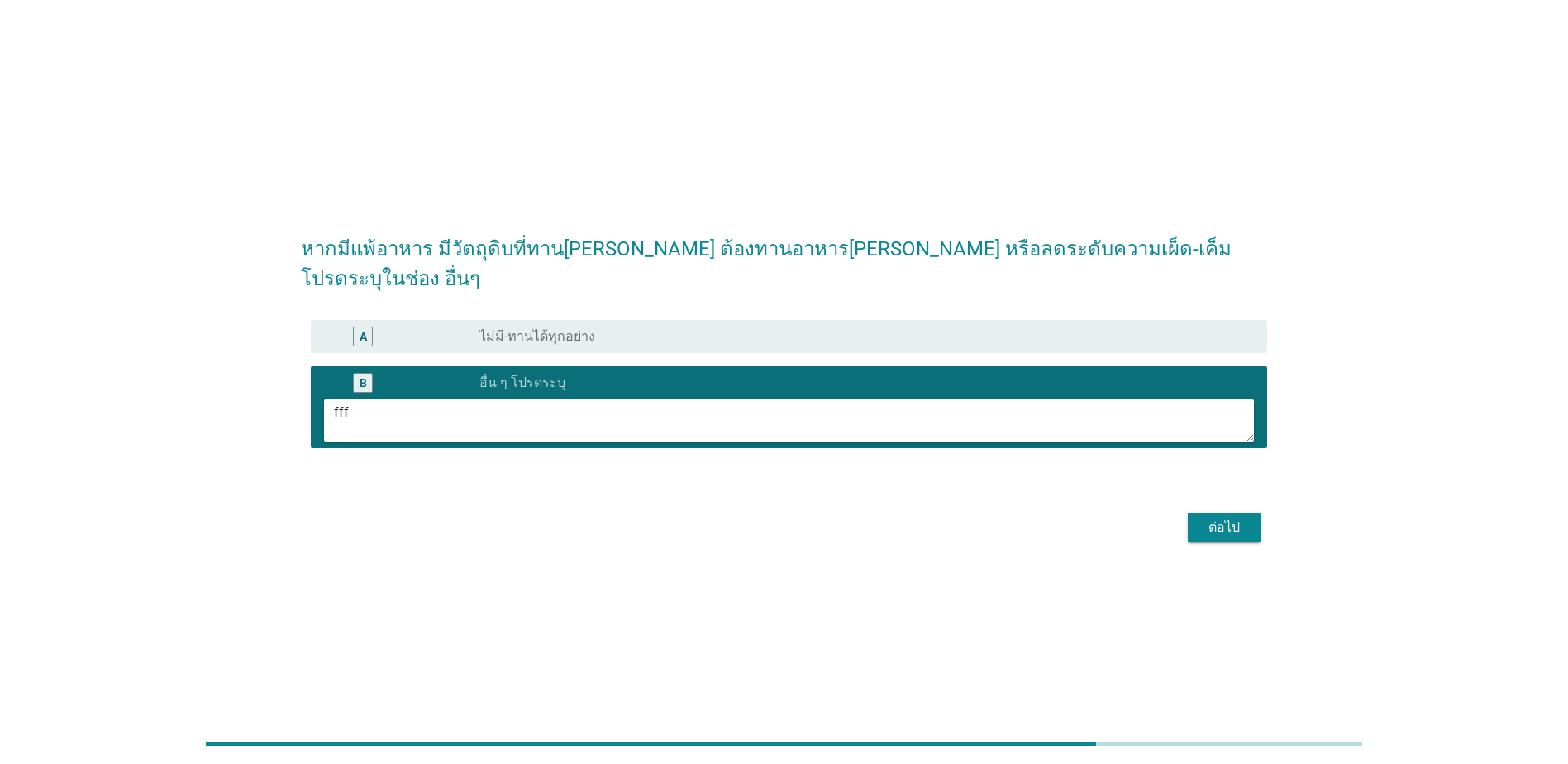
type textarea "fff"
click at [1242, 517] on div "ต่อไป" at bounding box center [1224, 527] width 47 height 20
